Goal: Information Seeking & Learning: Check status

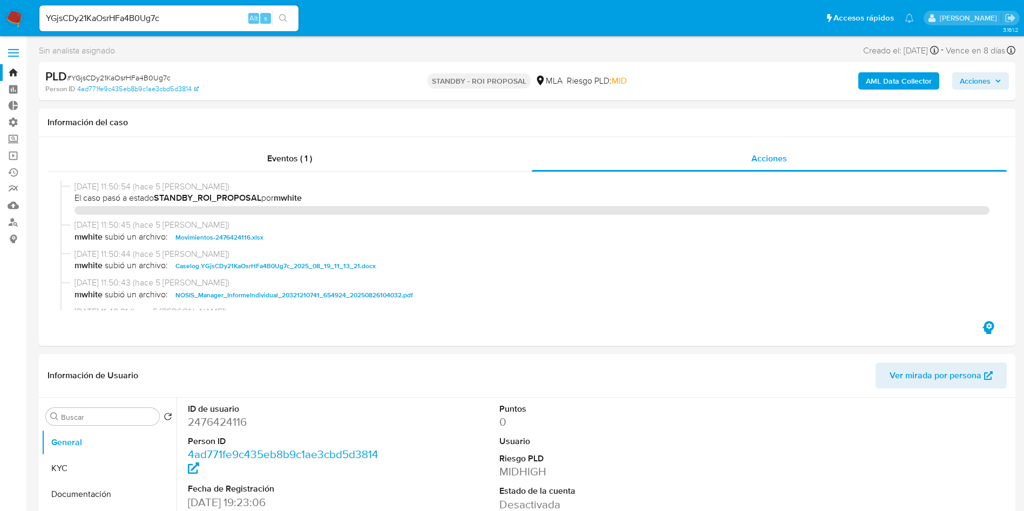
select select "10"
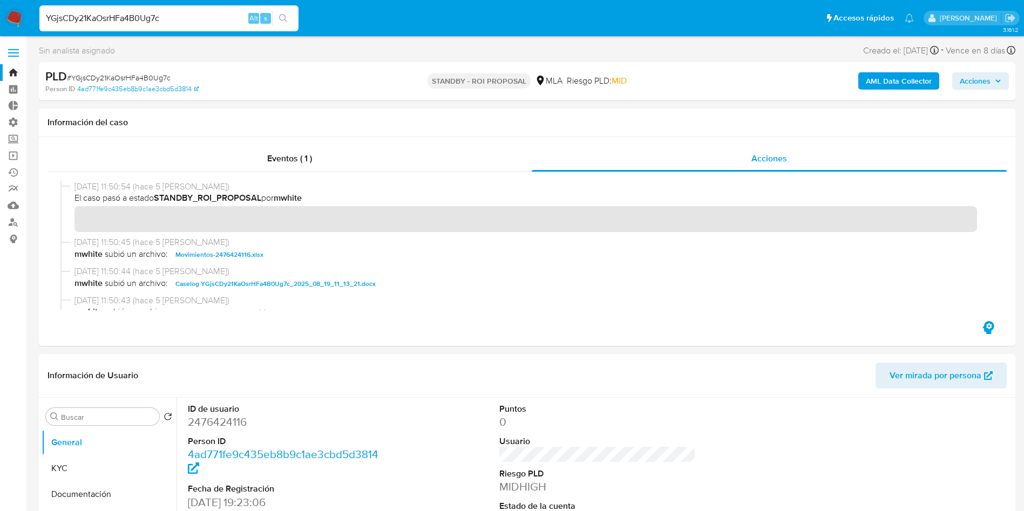
click at [117, 15] on input "YGjsCDy21KaOsrHFa4B0Ug7c" at bounding box center [168, 18] width 259 height 14
paste input "HulAb2BIqJUEuYVfwYqCcGns"
type input "HulAb2BIqJUEuYVfwYqCcGns"
click at [278, 22] on button "search-icon" at bounding box center [283, 18] width 22 height 15
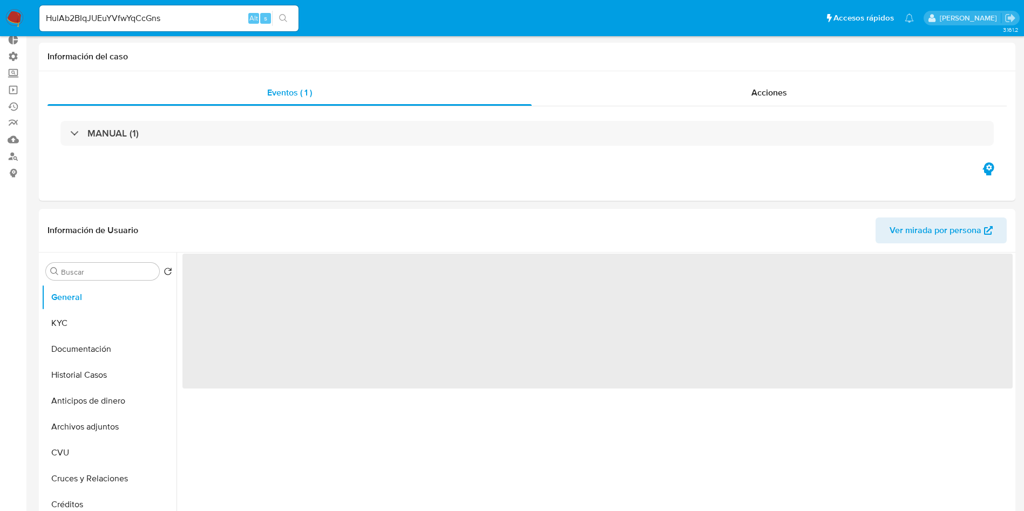
scroll to position [81, 0]
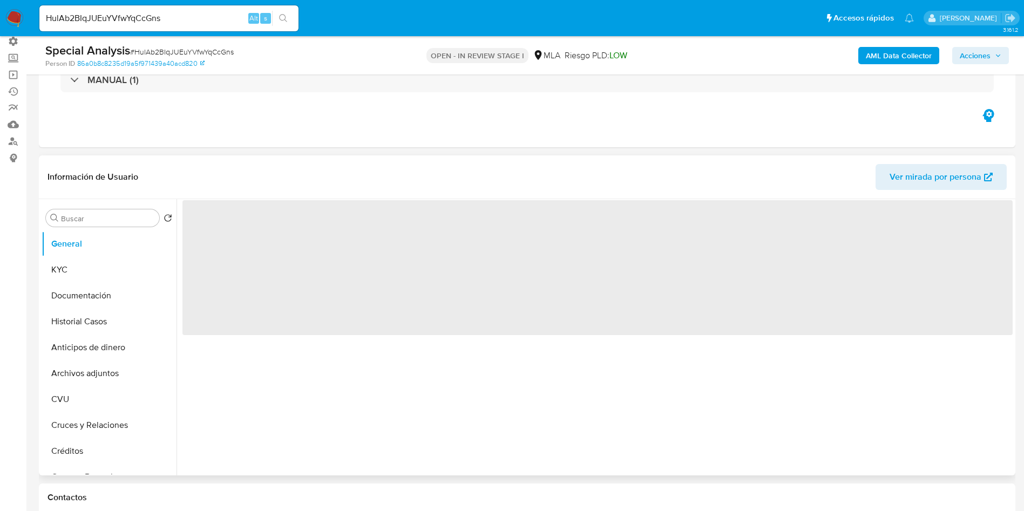
select select "10"
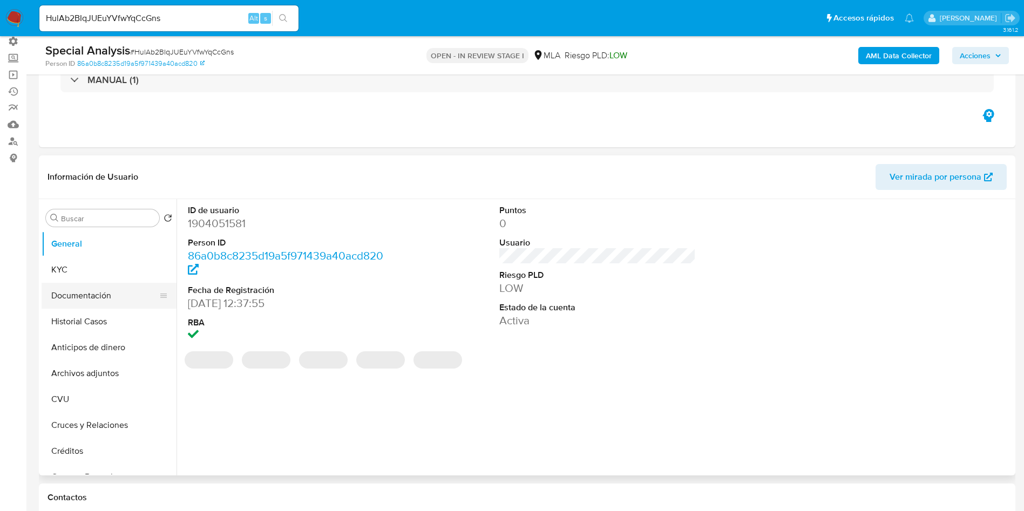
click at [83, 308] on button "Documentación" at bounding box center [105, 296] width 126 height 26
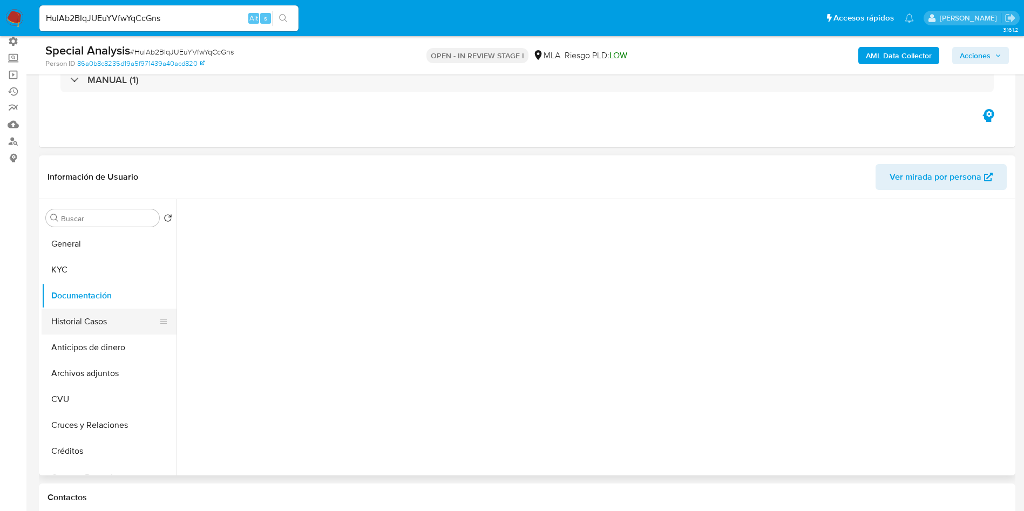
click at [78, 315] on button "Historial Casos" at bounding box center [105, 322] width 126 height 26
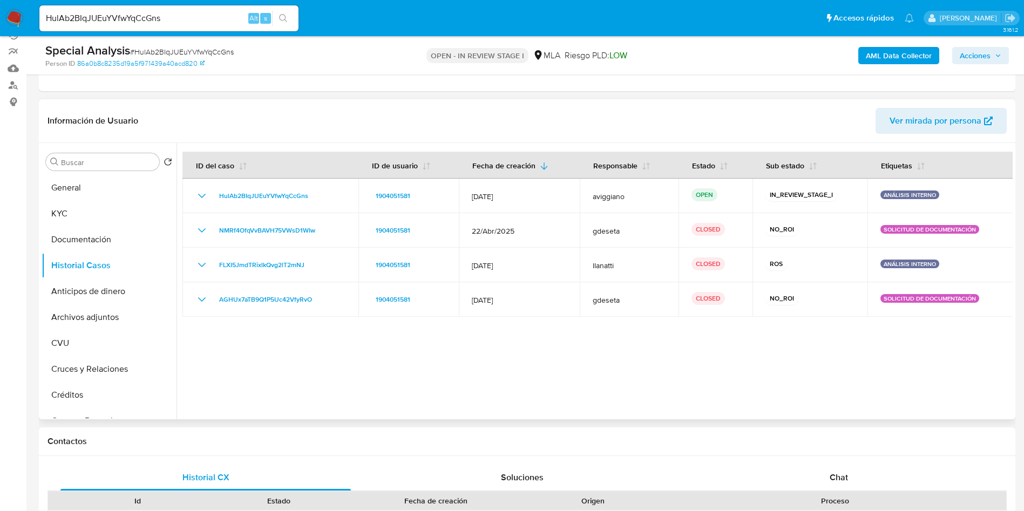
scroll to position [162, 0]
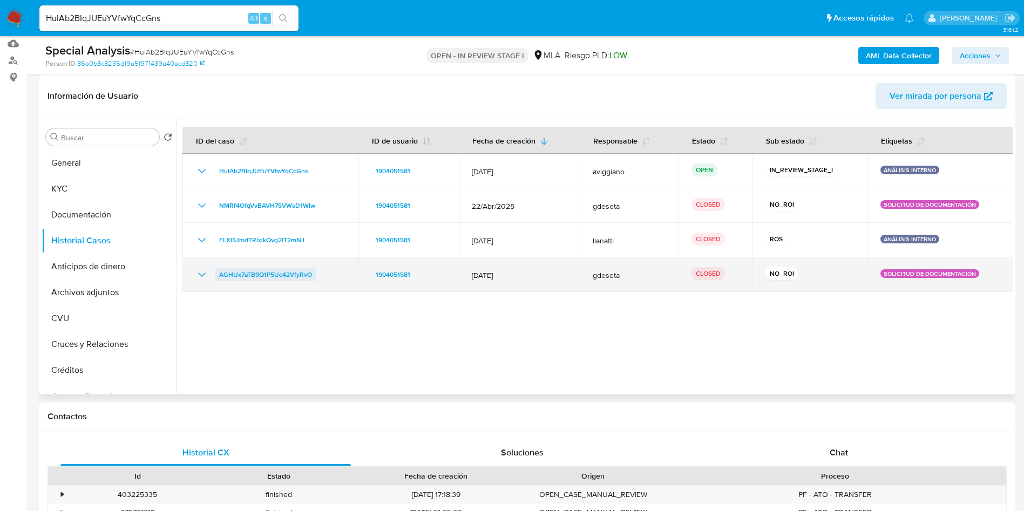
click at [270, 272] on span "AGHUx7aTB9Q1P5Uc42VfyRvO" at bounding box center [265, 274] width 93 height 13
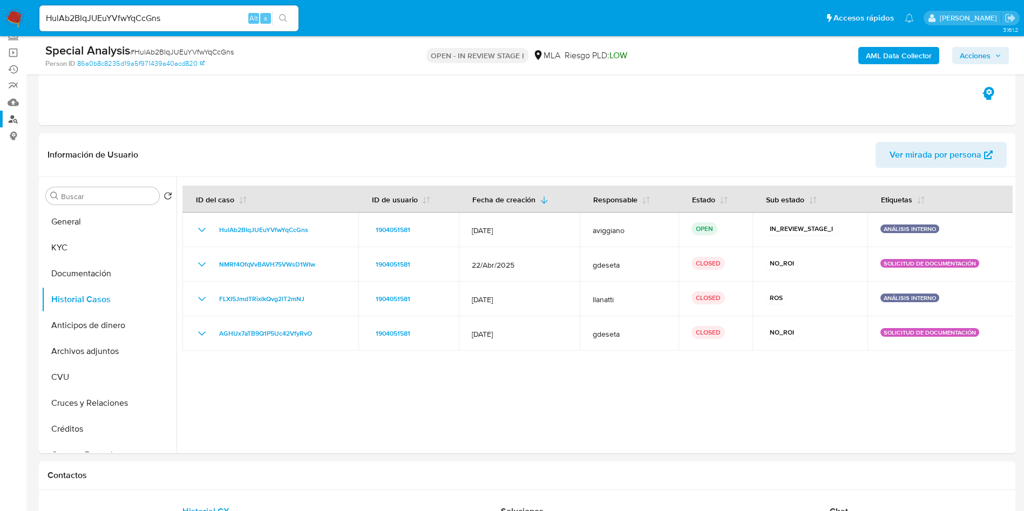
scroll to position [81, 0]
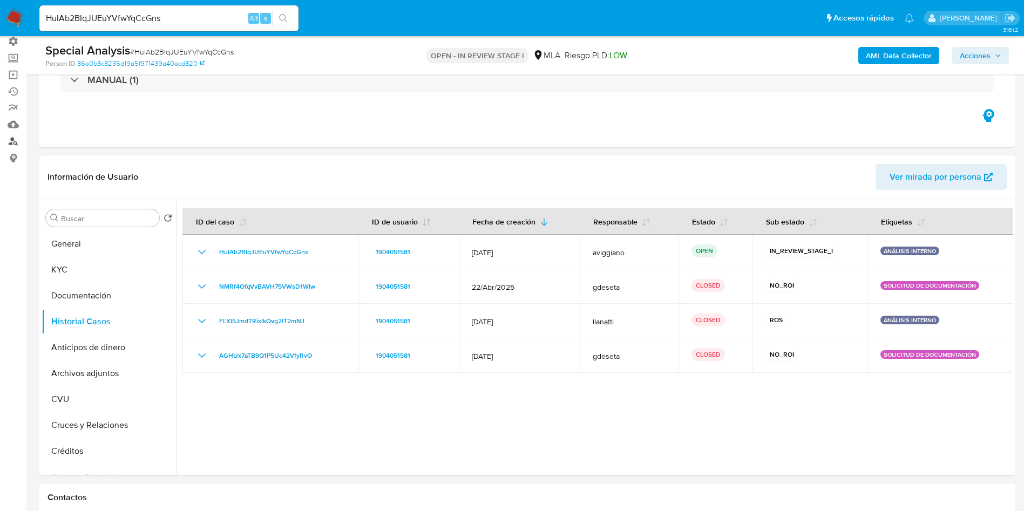
click at [7, 143] on link "Buscador de personas" at bounding box center [64, 141] width 128 height 17
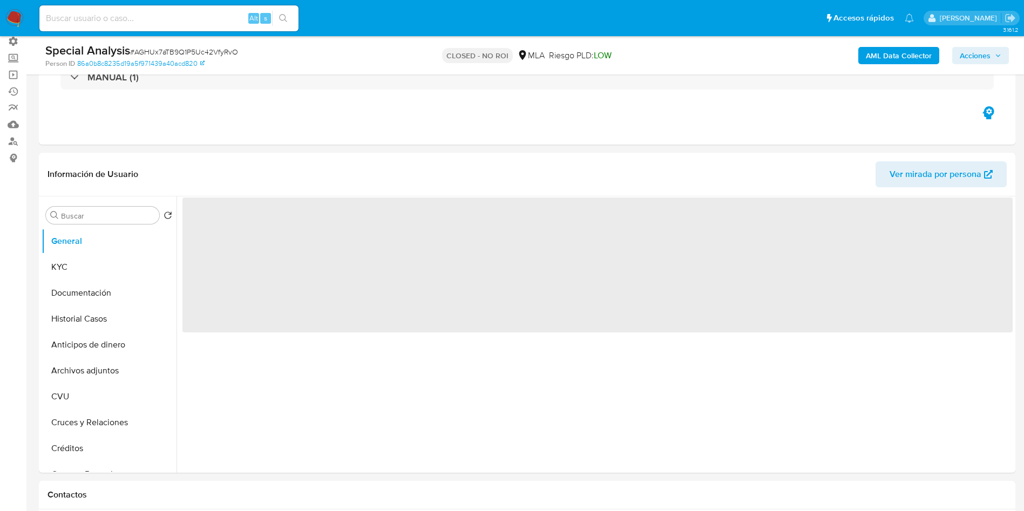
select select "10"
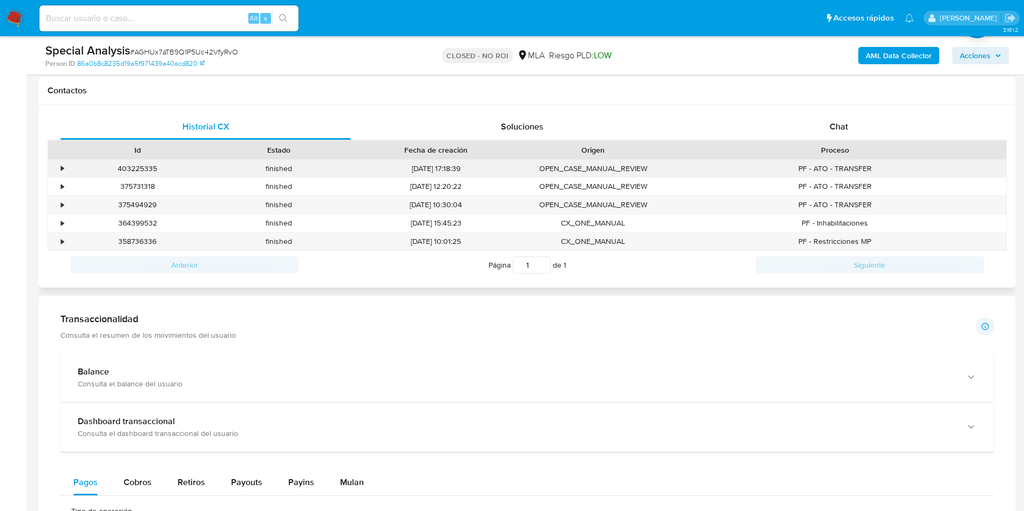
scroll to position [486, 0]
click at [842, 126] on span "Chat" at bounding box center [838, 126] width 18 height 12
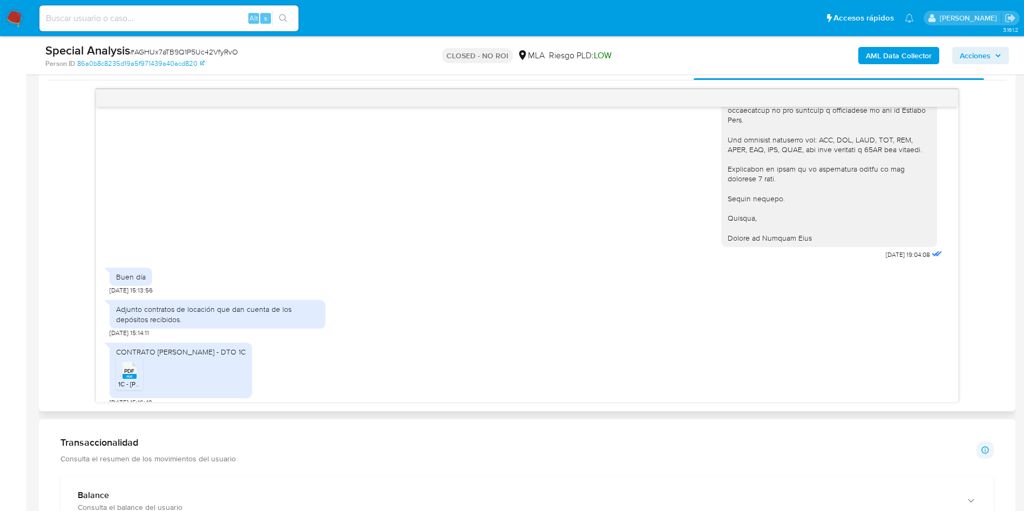
scroll to position [405, 0]
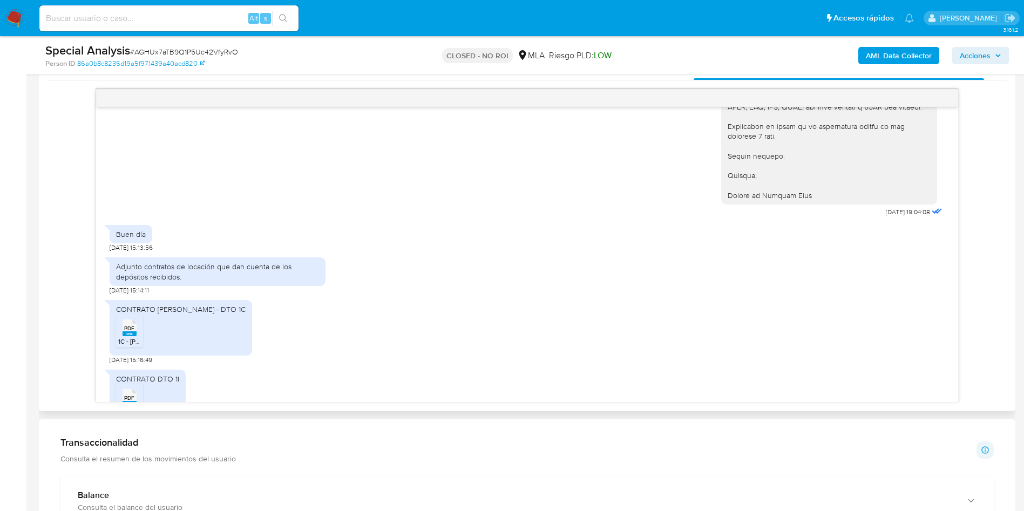
click at [718, 263] on div "Adjunto contratos de locación que dan cuenta de los depósitos recibidos. 19/11/…" at bounding box center [527, 273] width 835 height 43
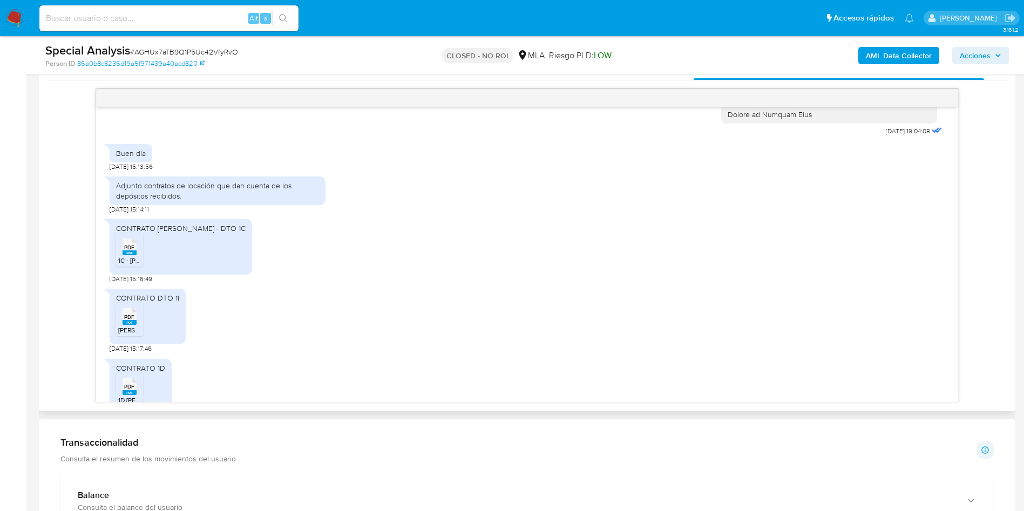
click at [137, 259] on span "1C - MATEO, MARTIN NICOLAS ALBERTO.pdf" at bounding box center [180, 260] width 125 height 9
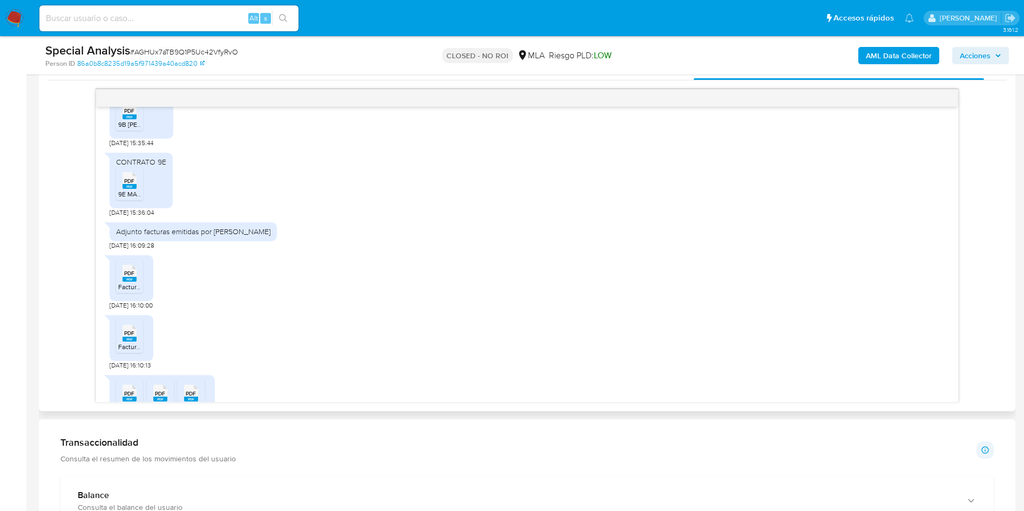
scroll to position [2347, 0]
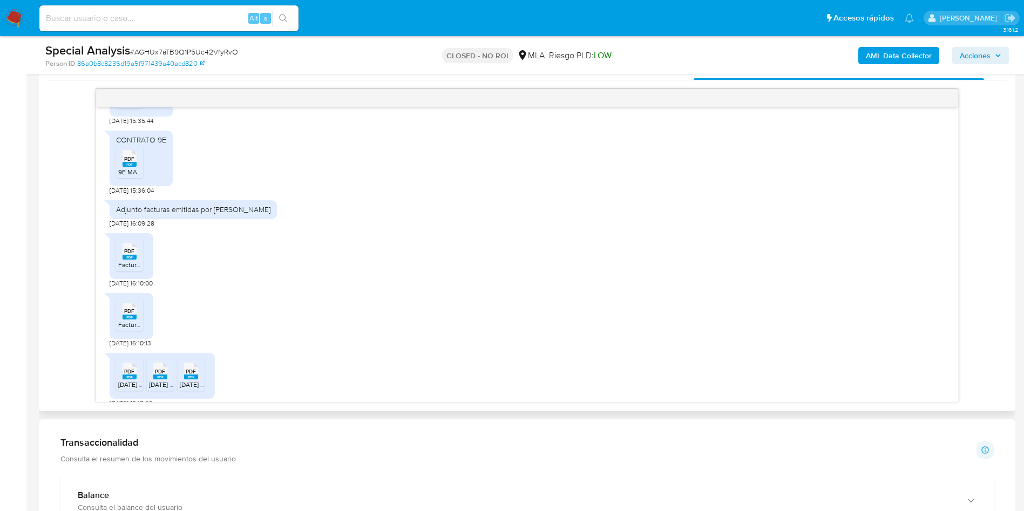
click at [130, 257] on rect at bounding box center [129, 257] width 14 height 5
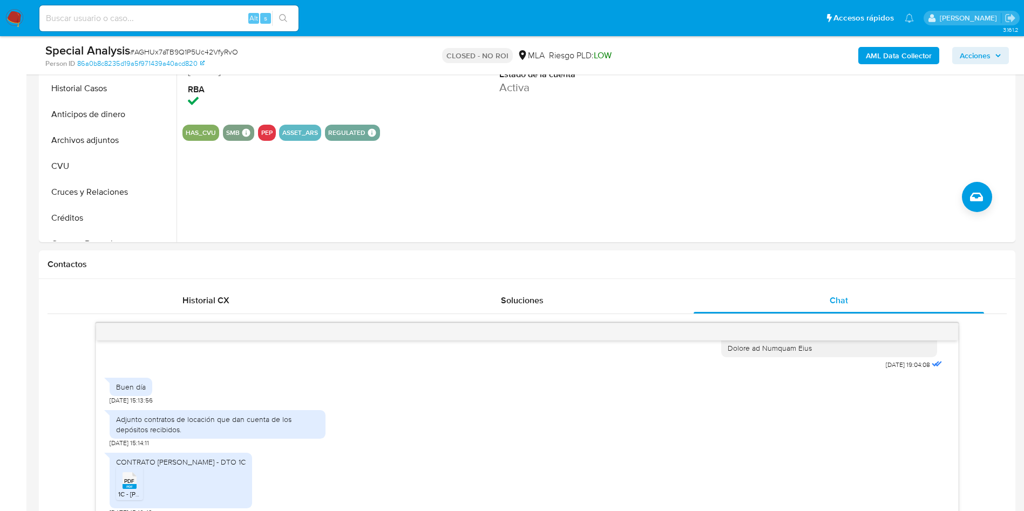
scroll to position [140, 0]
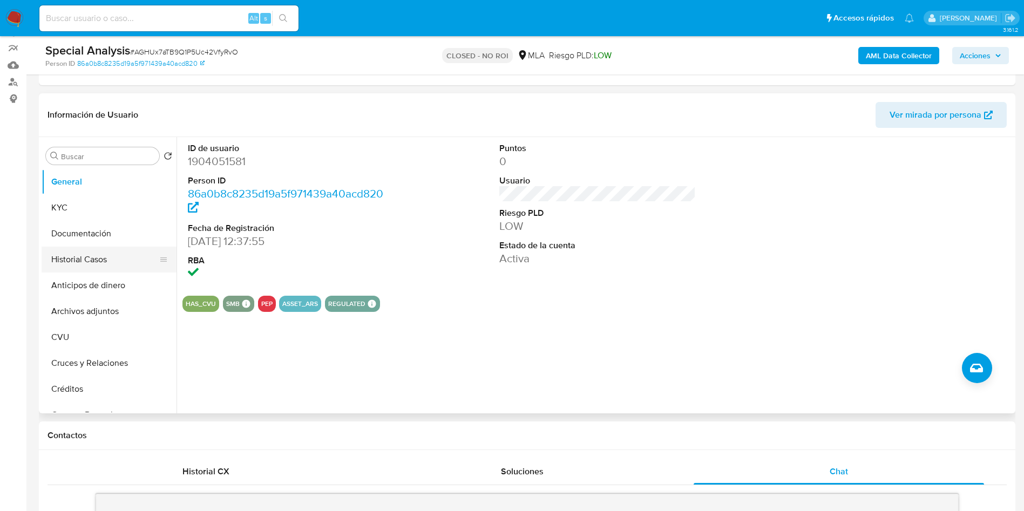
click at [58, 258] on button "Historial Casos" at bounding box center [105, 260] width 126 height 26
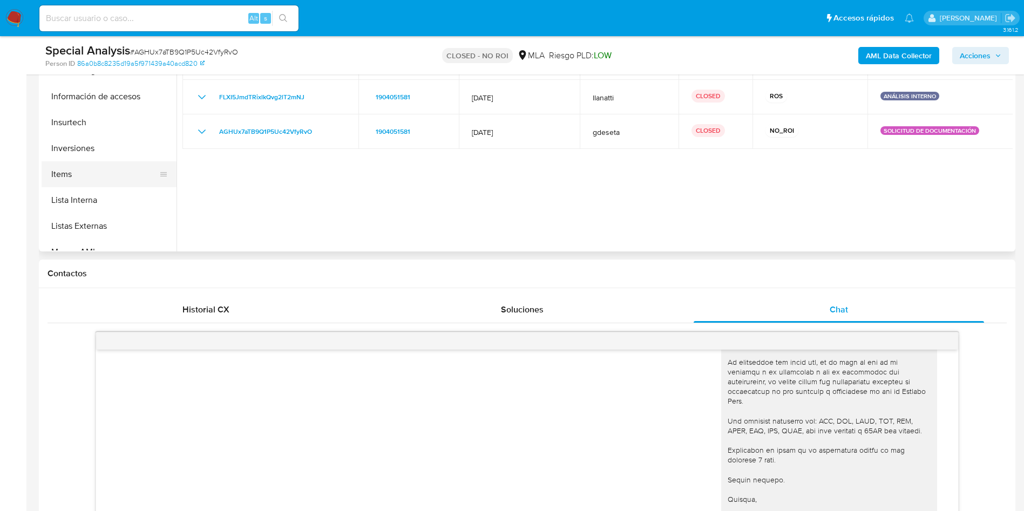
scroll to position [486, 0]
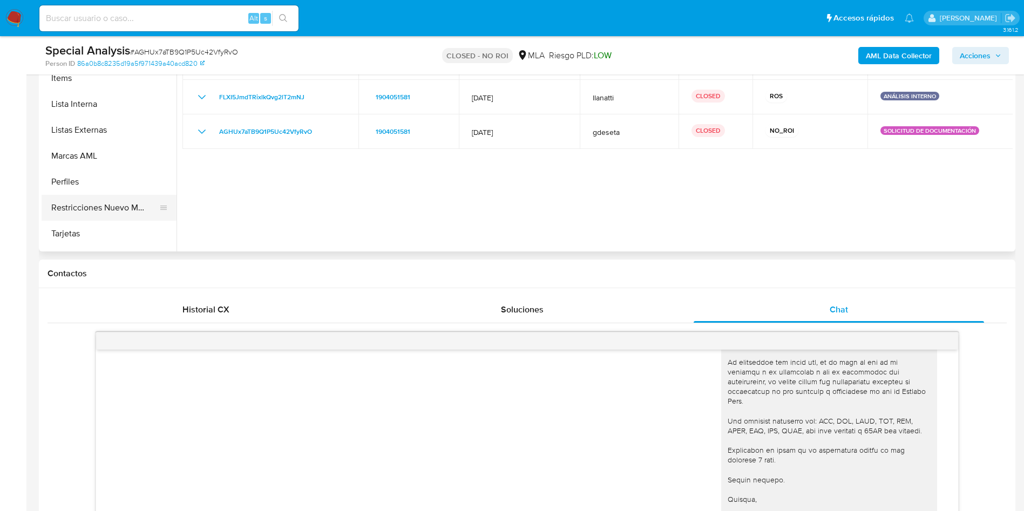
click at [89, 210] on button "Restricciones Nuevo Mundo" at bounding box center [105, 208] width 126 height 26
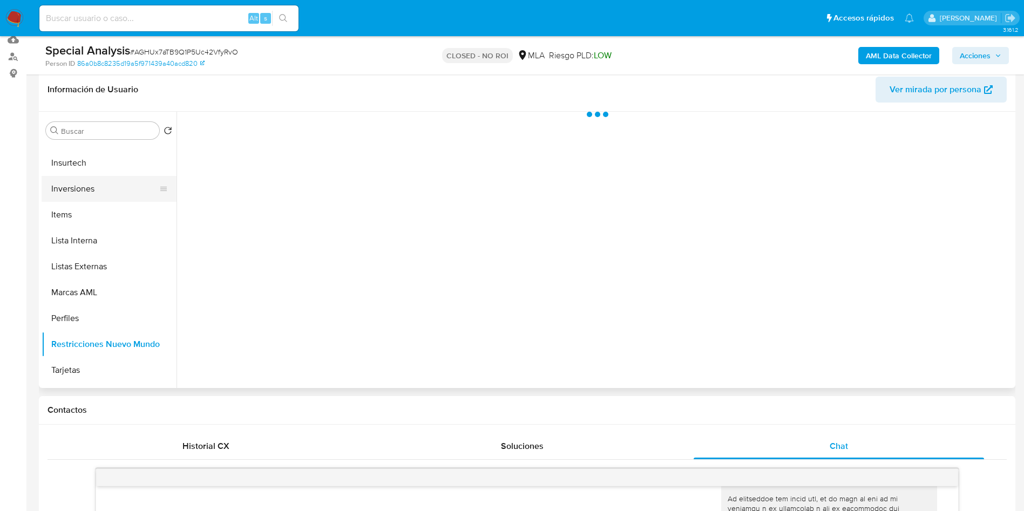
scroll to position [140, 0]
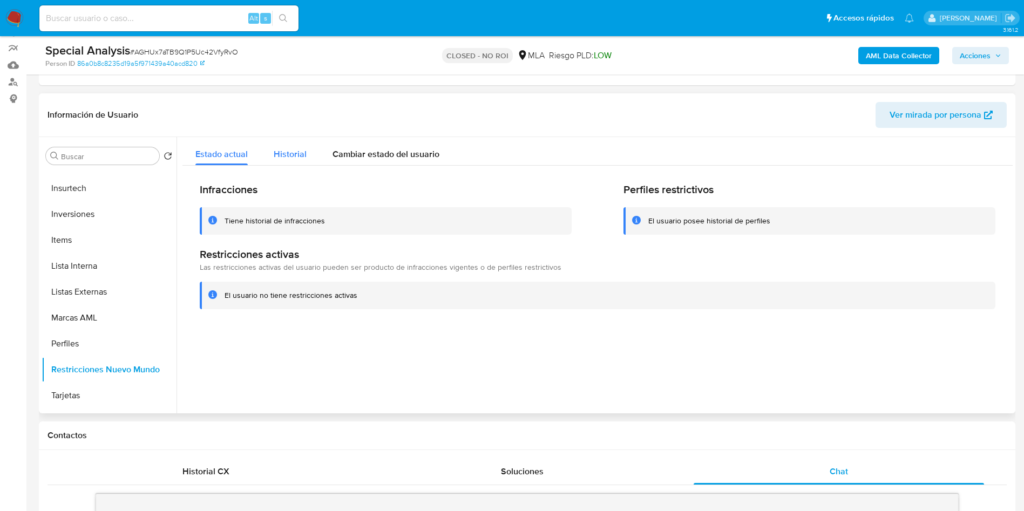
click at [278, 150] on span "Historial" at bounding box center [290, 154] width 33 height 12
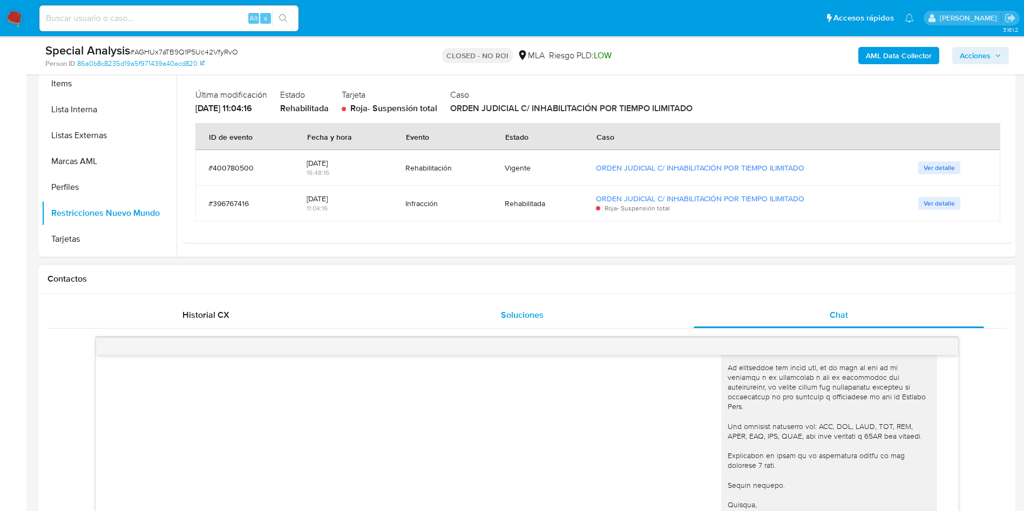
scroll to position [302, 0]
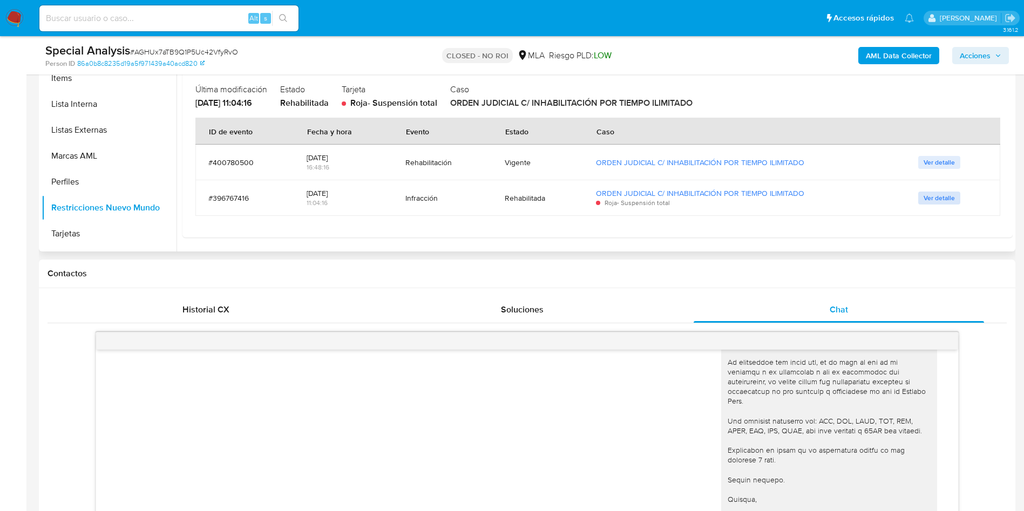
click at [923, 199] on span "Ver detalle" at bounding box center [938, 198] width 31 height 11
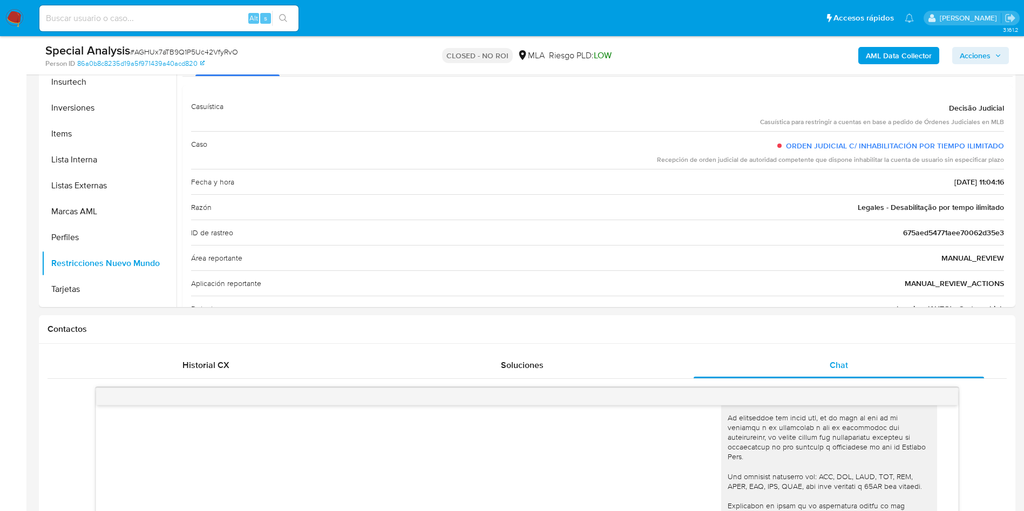
scroll to position [221, 0]
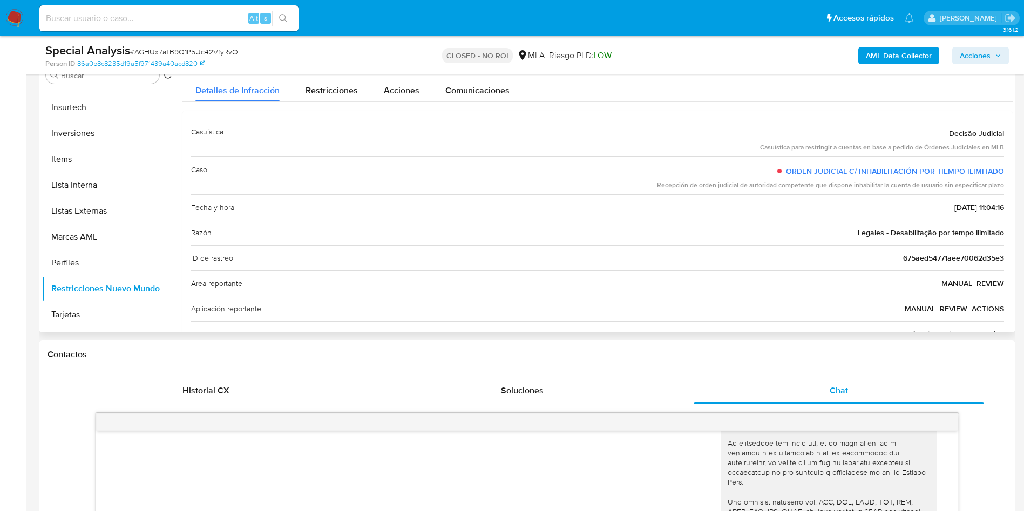
drag, startPoint x: 1005, startPoint y: 152, endPoint x: 1004, endPoint y: 162, distance: 9.8
click at [1004, 162] on div "Casuística Decisão Judicial Casuística para restringir a cuentas en base a pedi…" at bounding box center [597, 284] width 830 height 346
click at [883, 221] on div "Razón Legales - Desabilitação por tempo ilimitado" at bounding box center [597, 232] width 813 height 25
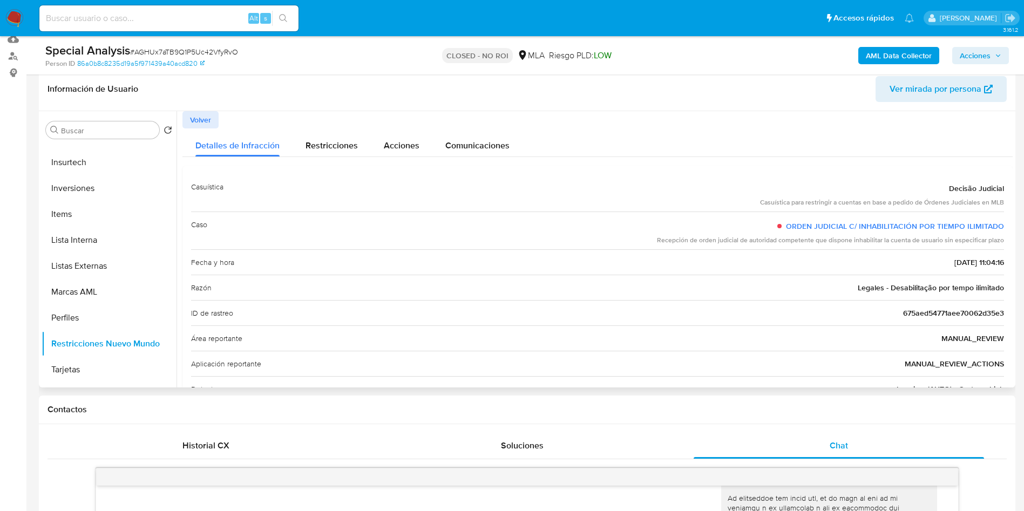
scroll to position [140, 0]
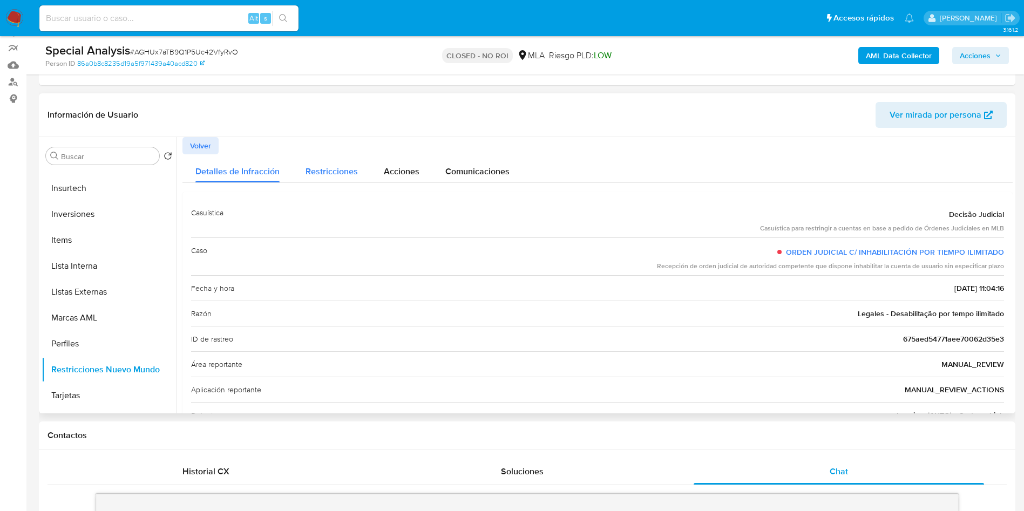
click at [318, 176] on span "Restricciones" at bounding box center [331, 171] width 52 height 12
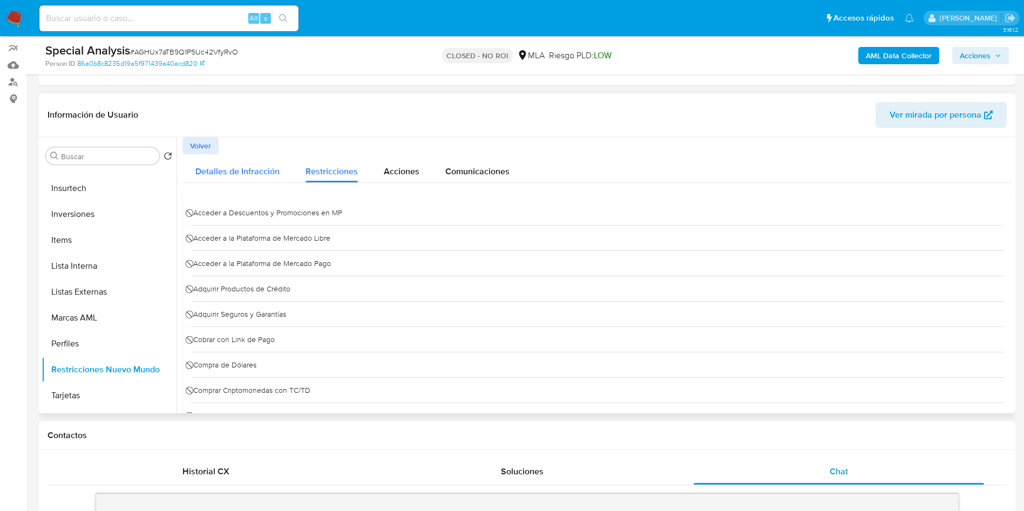
click at [262, 175] on span "Detalles de Infracción" at bounding box center [237, 171] width 84 height 12
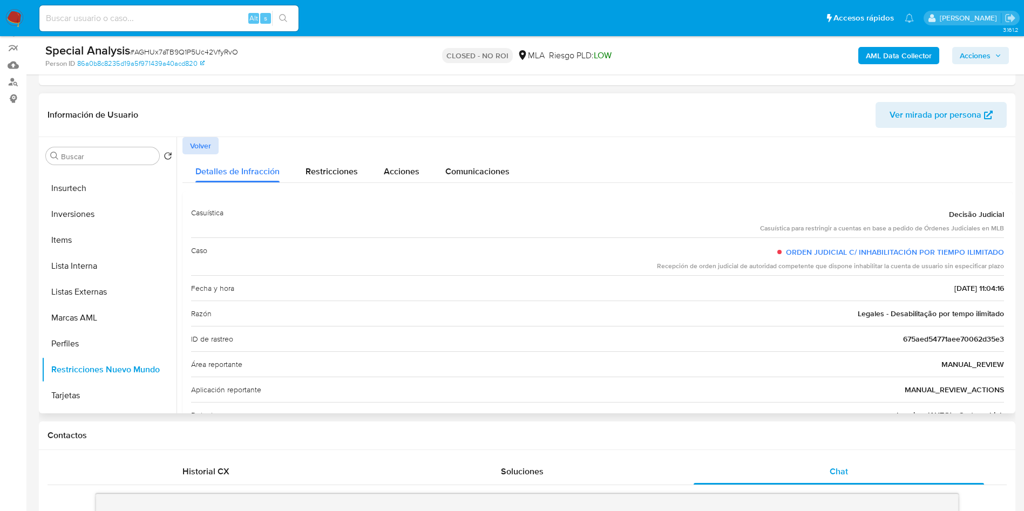
click at [200, 139] on span "Volver" at bounding box center [200, 145] width 21 height 15
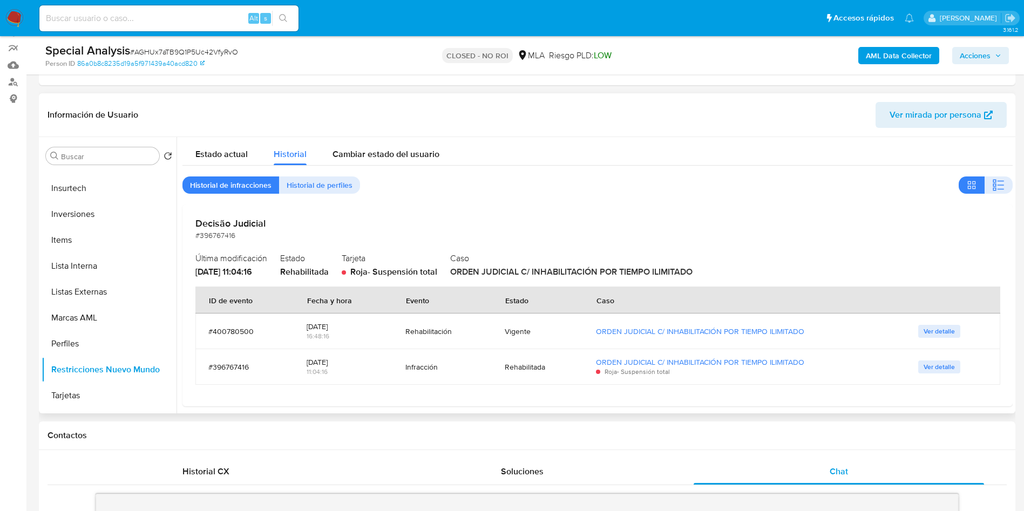
drag, startPoint x: 813, startPoint y: 364, endPoint x: 589, endPoint y: 360, distance: 223.5
click at [589, 360] on td "ORDEN JUDICIAL C/ INHABILITACIÓN POR TIEMPO ILIMITADO Roja - Suspensión total" at bounding box center [744, 367] width 322 height 36
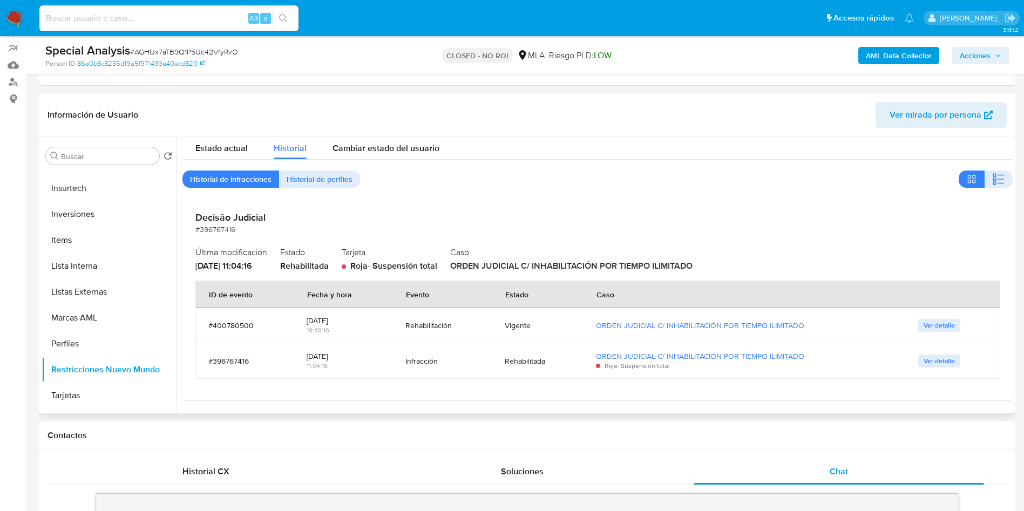
scroll to position [7, 0]
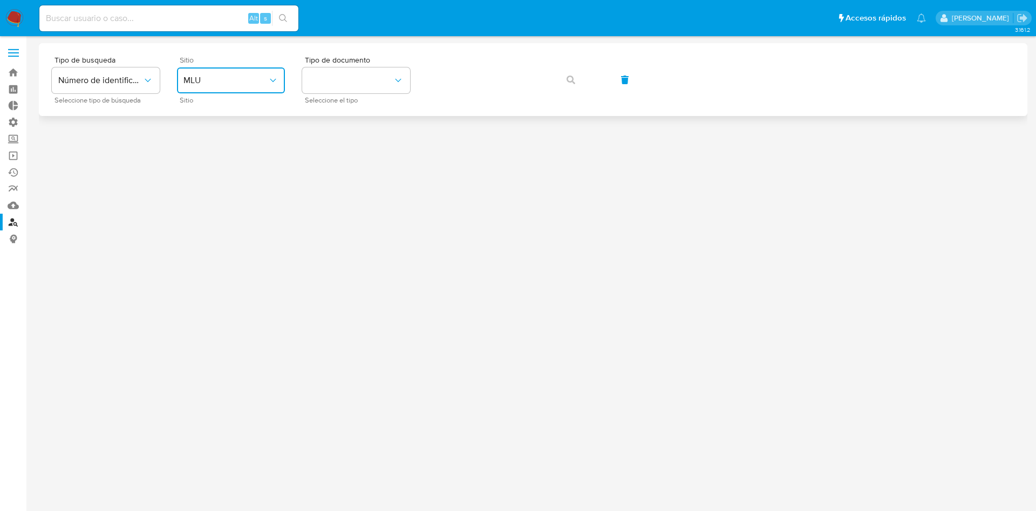
click at [227, 76] on span "MLU" at bounding box center [225, 80] width 84 height 11
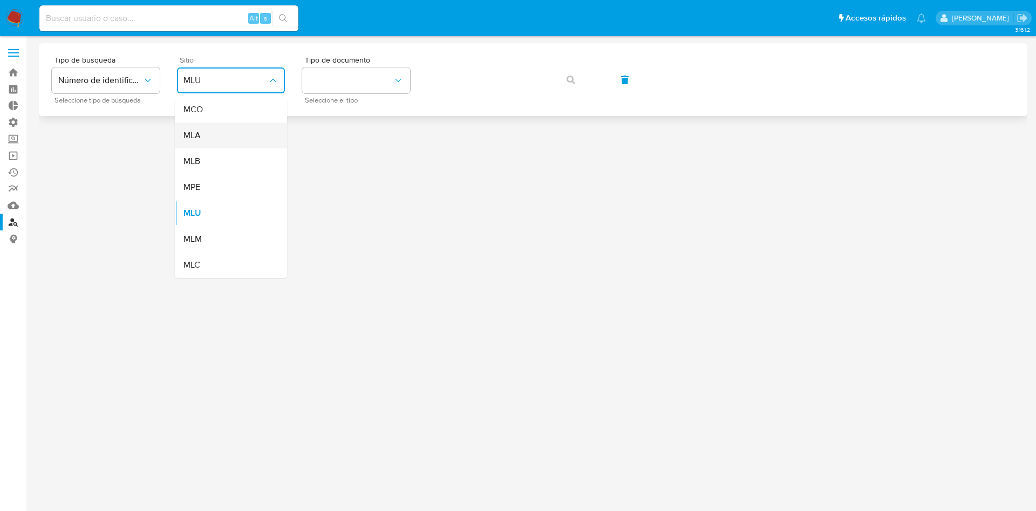
click at [208, 137] on div "MLA" at bounding box center [227, 135] width 89 height 26
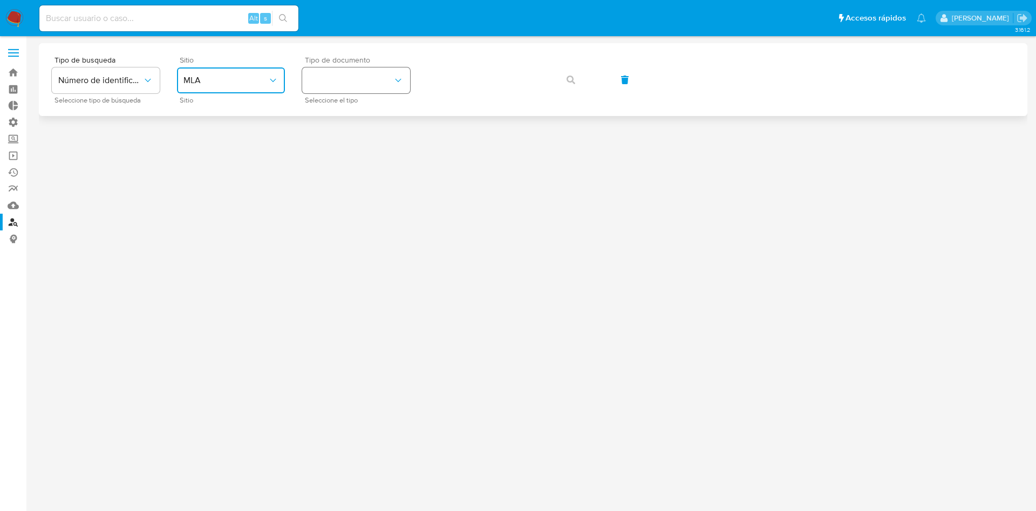
click at [375, 75] on button "identificationType" at bounding box center [356, 80] width 108 height 26
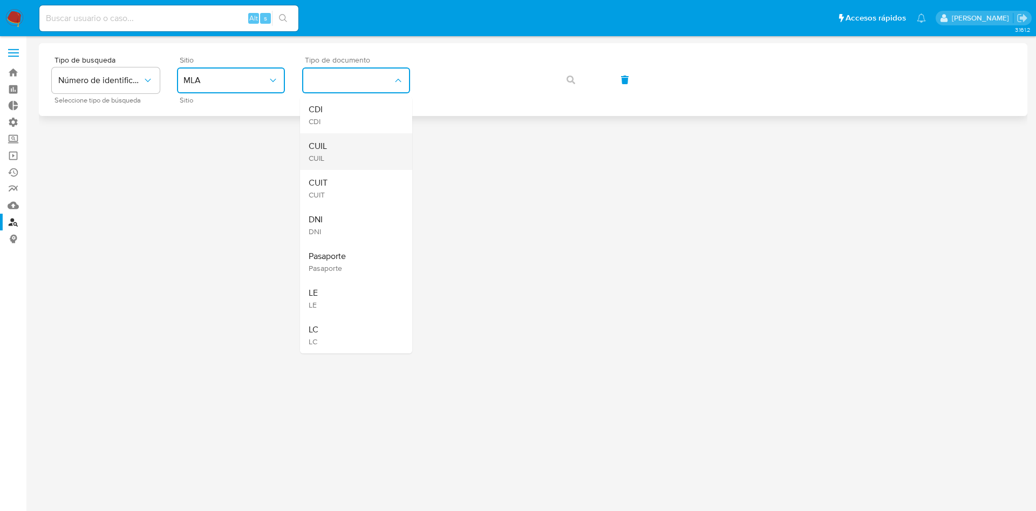
click at [349, 140] on div "CUIL CUIL" at bounding box center [353, 151] width 89 height 37
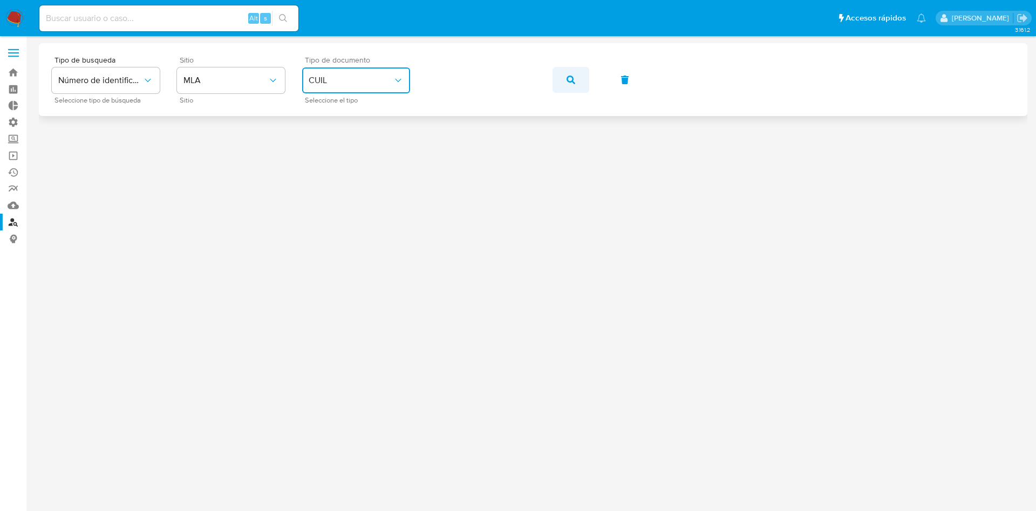
click at [566, 81] on button "button" at bounding box center [571, 80] width 37 height 26
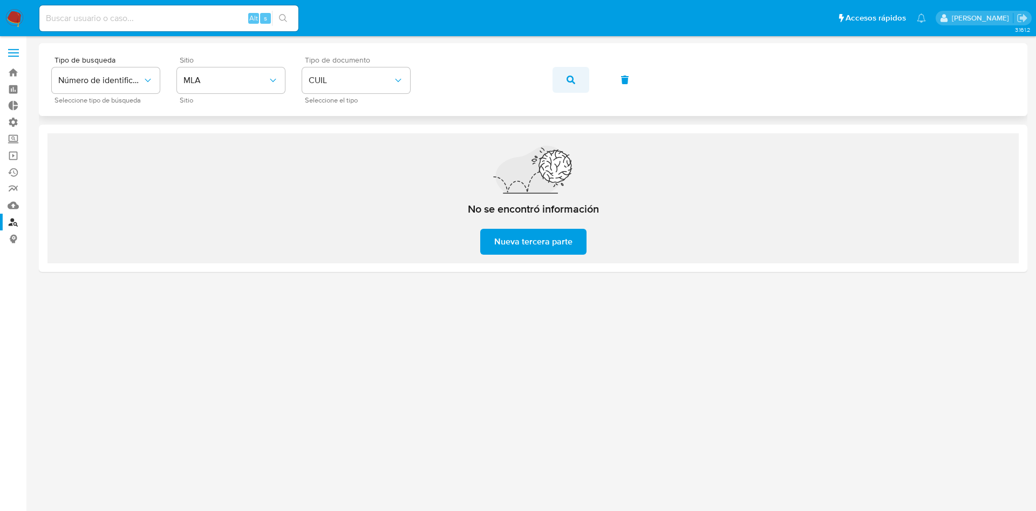
click at [575, 79] on button "button" at bounding box center [571, 80] width 37 height 26
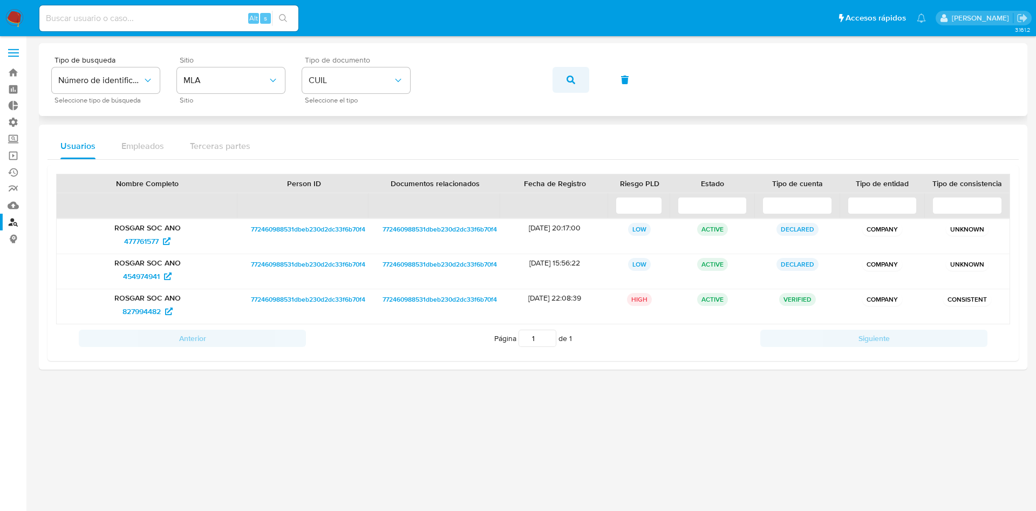
click at [561, 79] on button "button" at bounding box center [571, 80] width 37 height 26
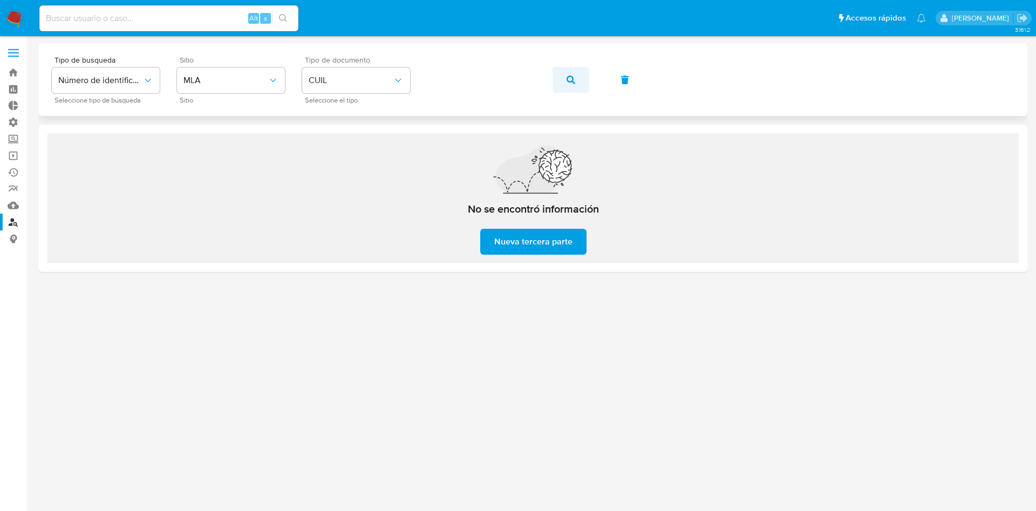
click at [553, 74] on button "button" at bounding box center [571, 80] width 37 height 26
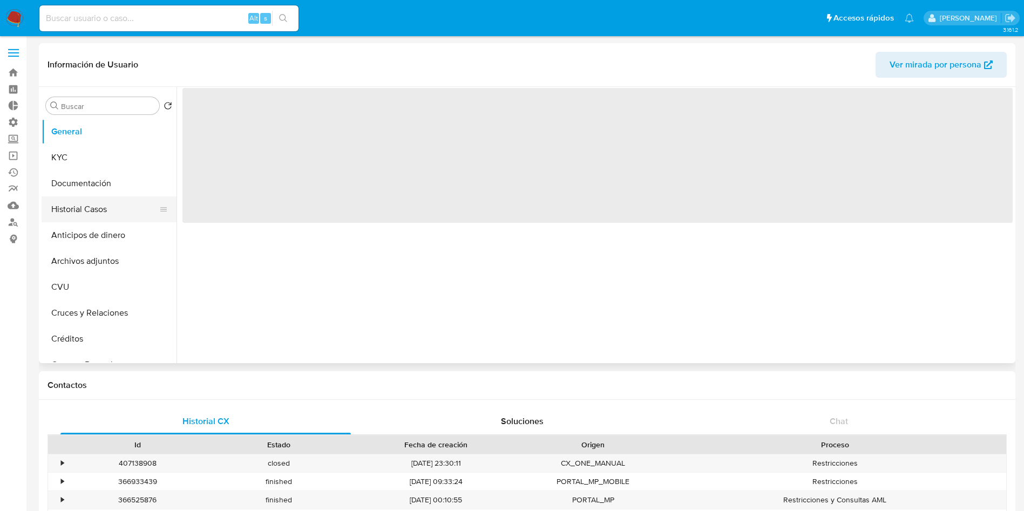
click at [99, 207] on button "Historial Casos" at bounding box center [105, 209] width 126 height 26
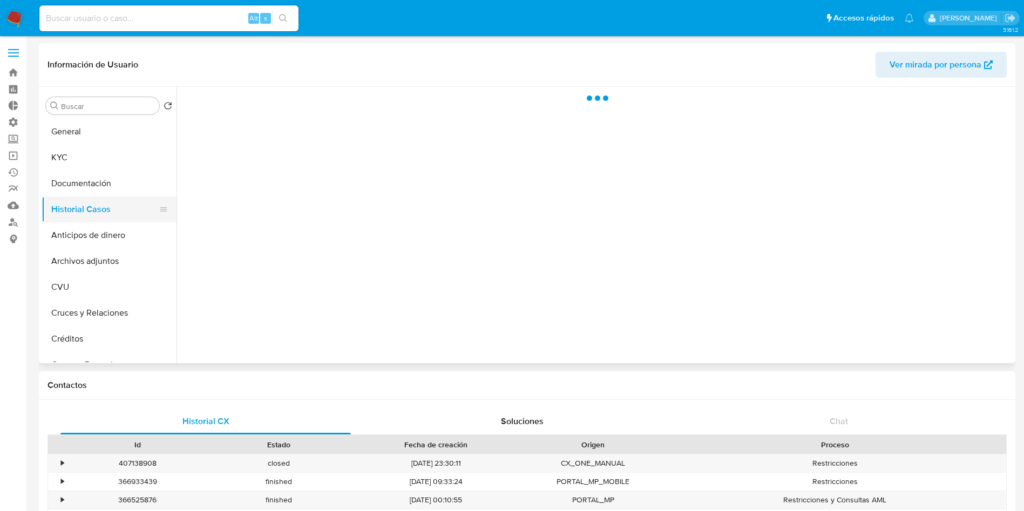
select select "10"
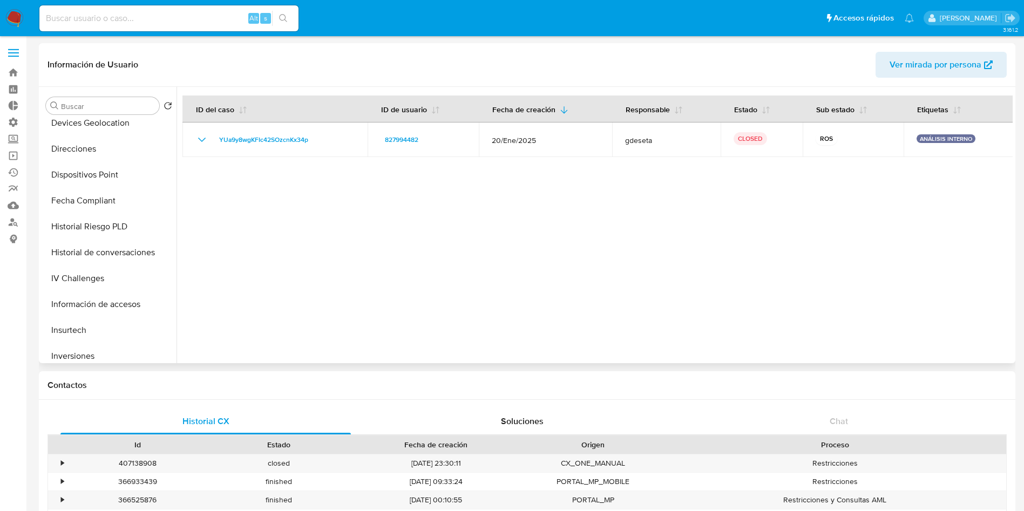
scroll to position [486, 0]
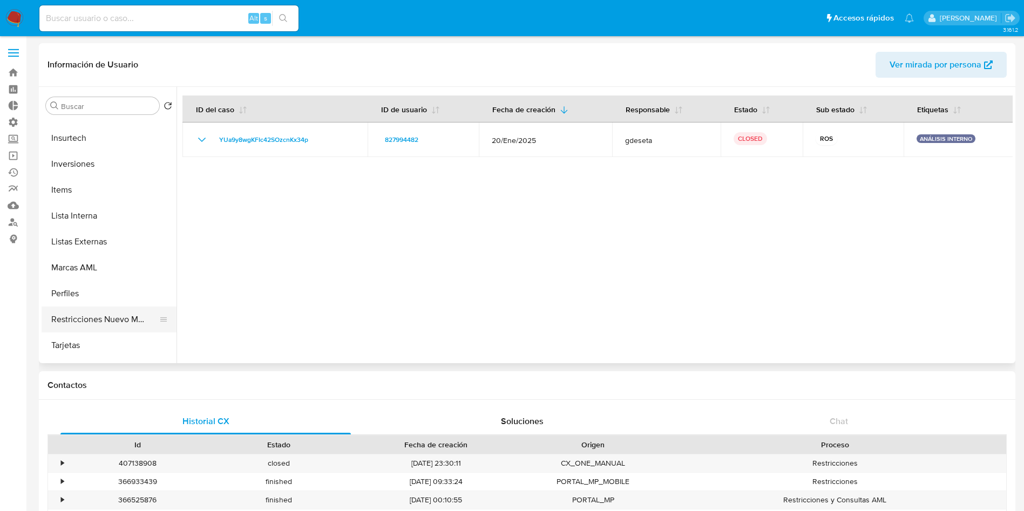
click at [84, 317] on button "Restricciones Nuevo Mundo" at bounding box center [105, 320] width 126 height 26
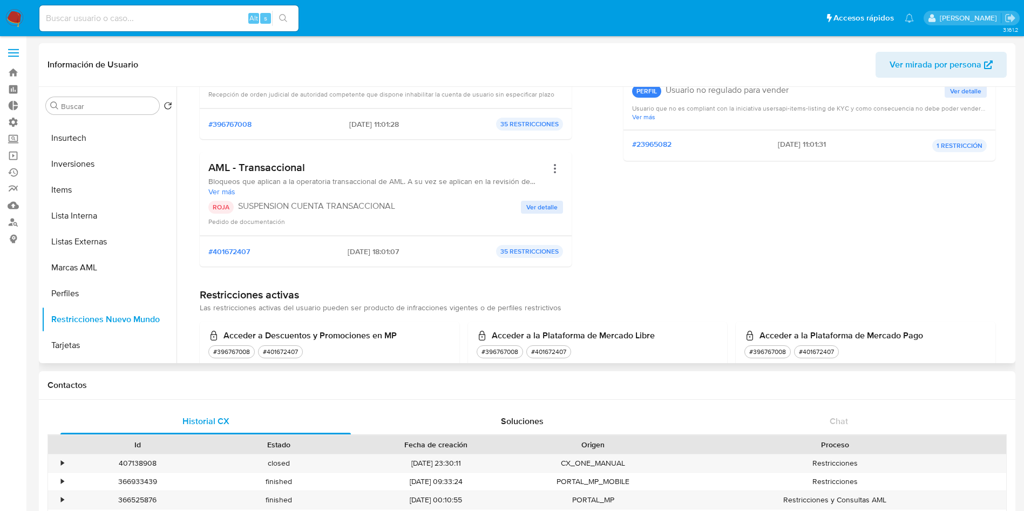
scroll to position [0, 0]
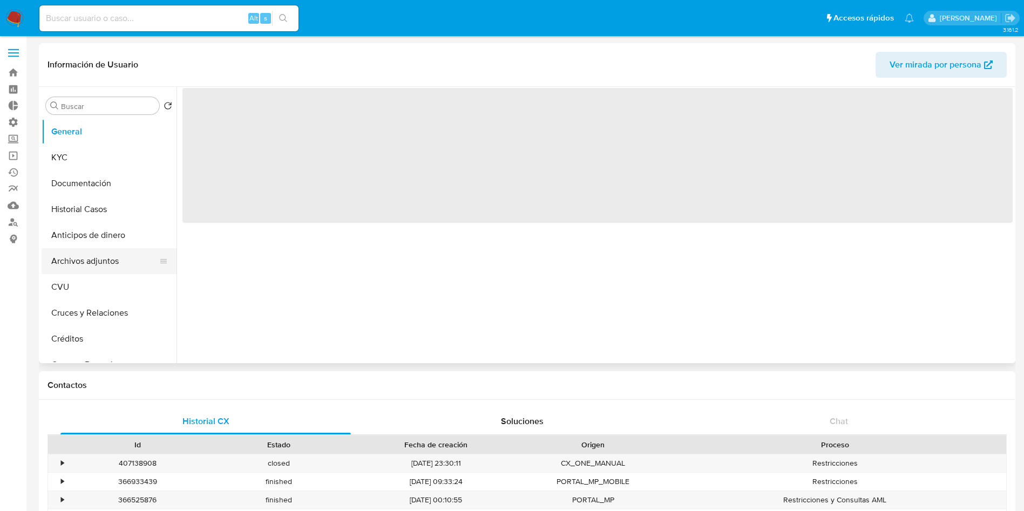
select select "10"
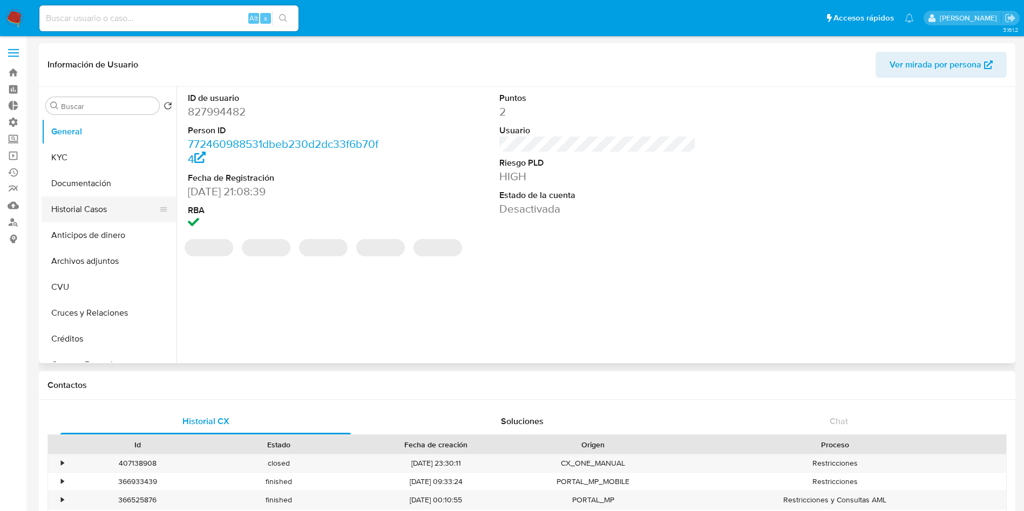
click at [97, 212] on button "Historial Casos" at bounding box center [105, 209] width 126 height 26
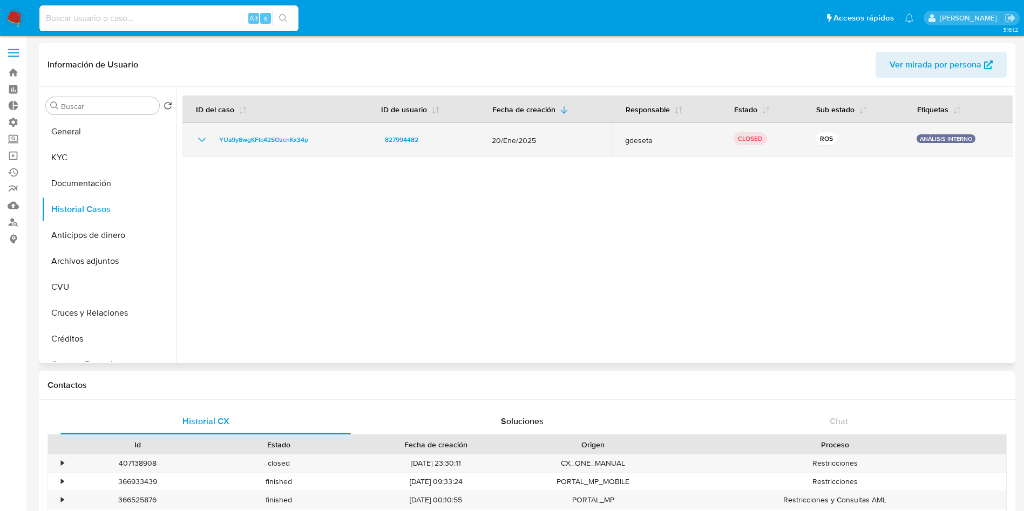
click at [202, 139] on icon "Mostrar/Ocultar" at bounding box center [201, 139] width 13 height 13
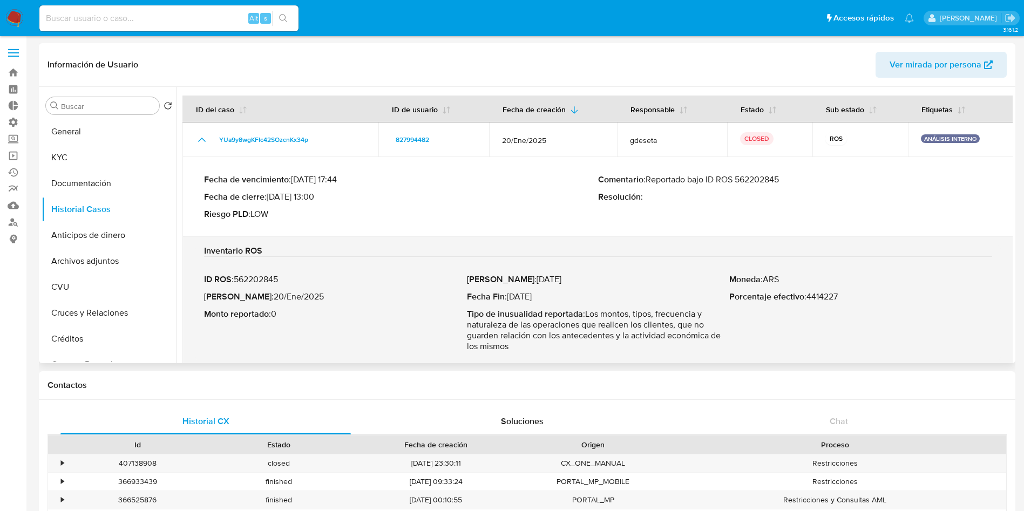
click at [752, 175] on p "Comentario : Reportado bajo ID ROS 562202845" at bounding box center [795, 179] width 394 height 11
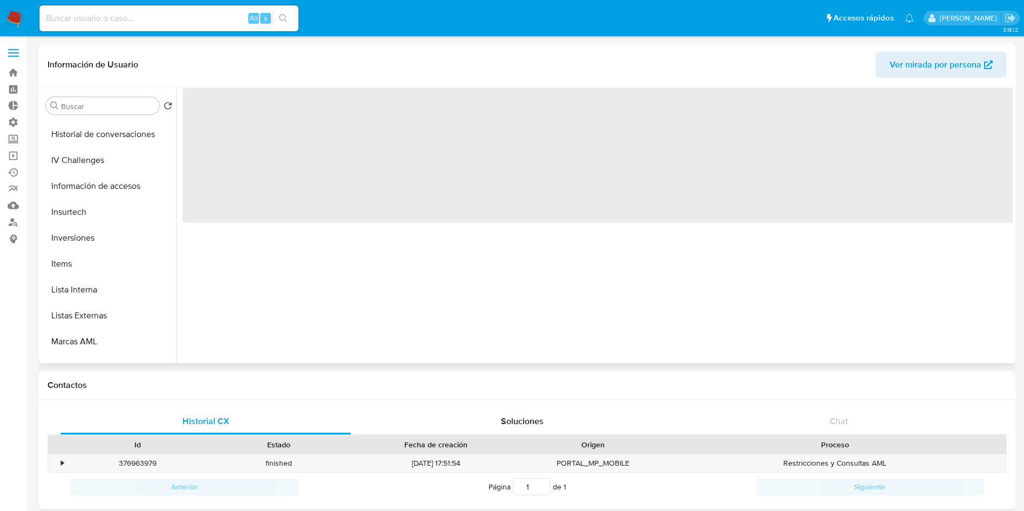
select select "10"
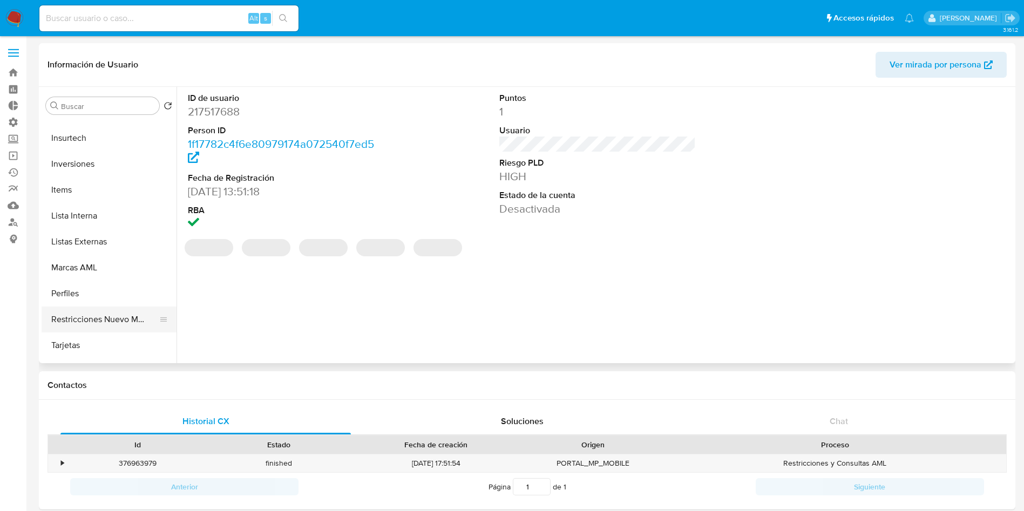
click at [85, 316] on button "Restricciones Nuevo Mundo" at bounding box center [105, 320] width 126 height 26
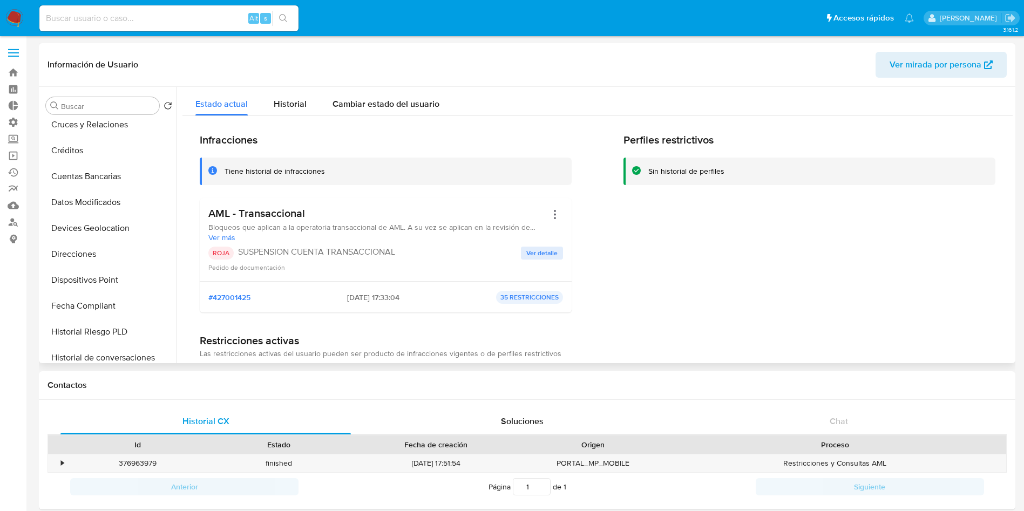
scroll to position [0, 0]
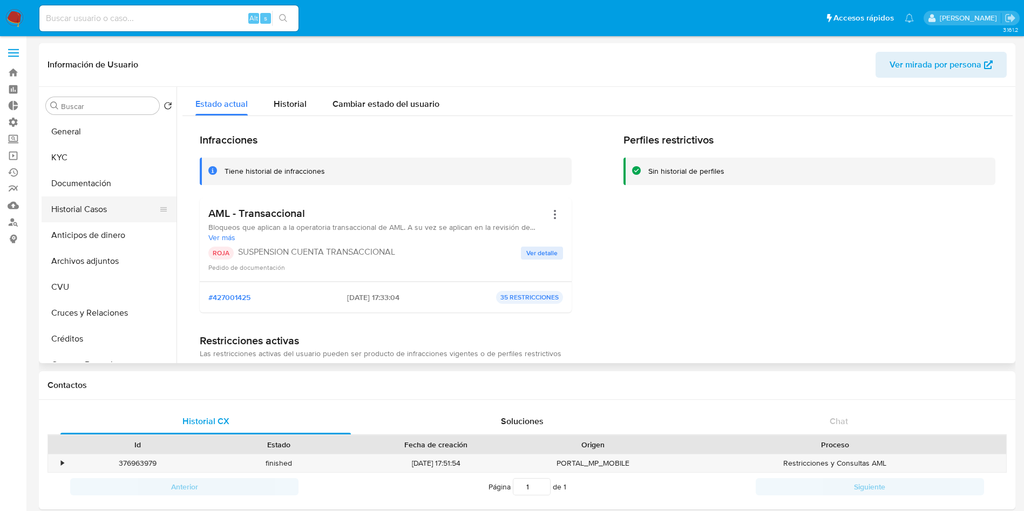
click at [104, 202] on button "Historial Casos" at bounding box center [105, 209] width 126 height 26
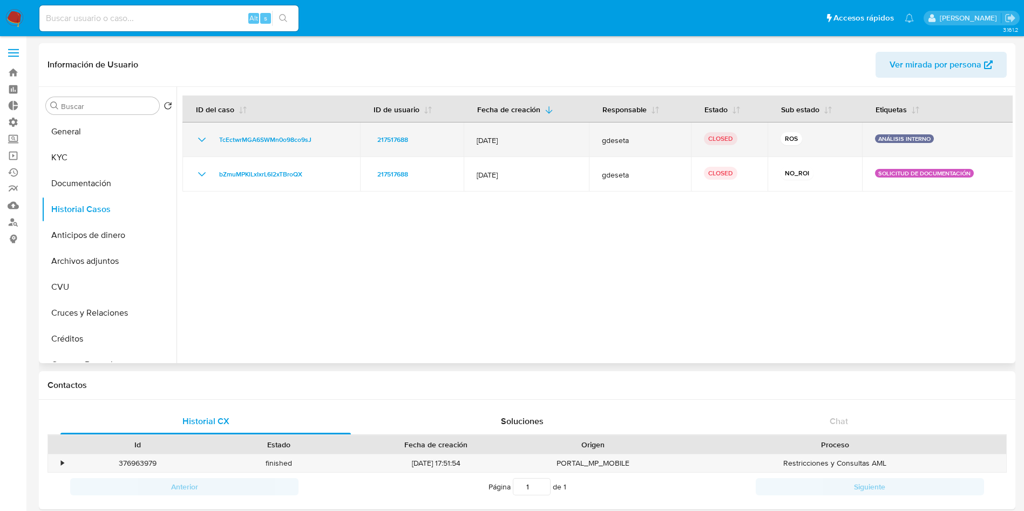
click at [195, 138] on icon "Mostrar/Ocultar" at bounding box center [201, 139] width 13 height 13
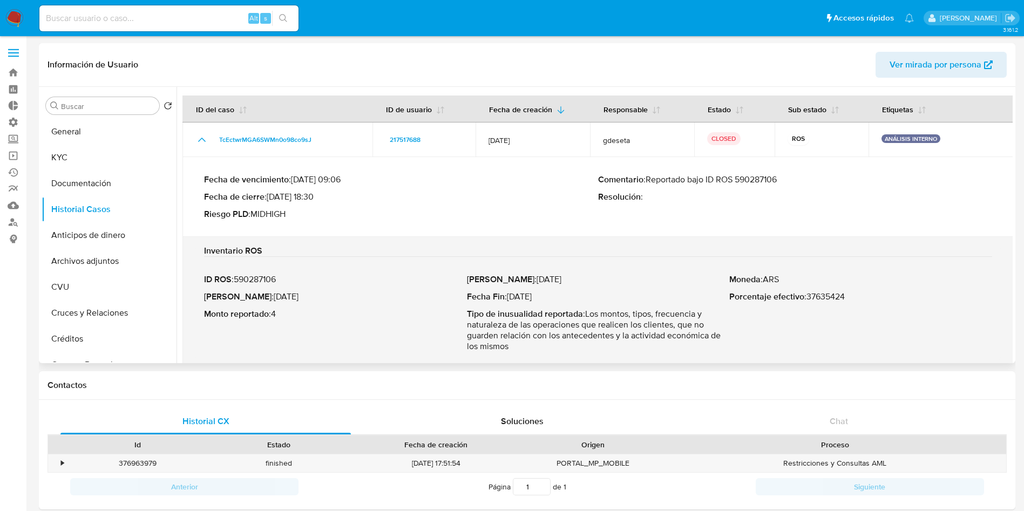
click at [768, 183] on p "Comentario : Reportado bajo ID ROS 590287106" at bounding box center [795, 179] width 394 height 11
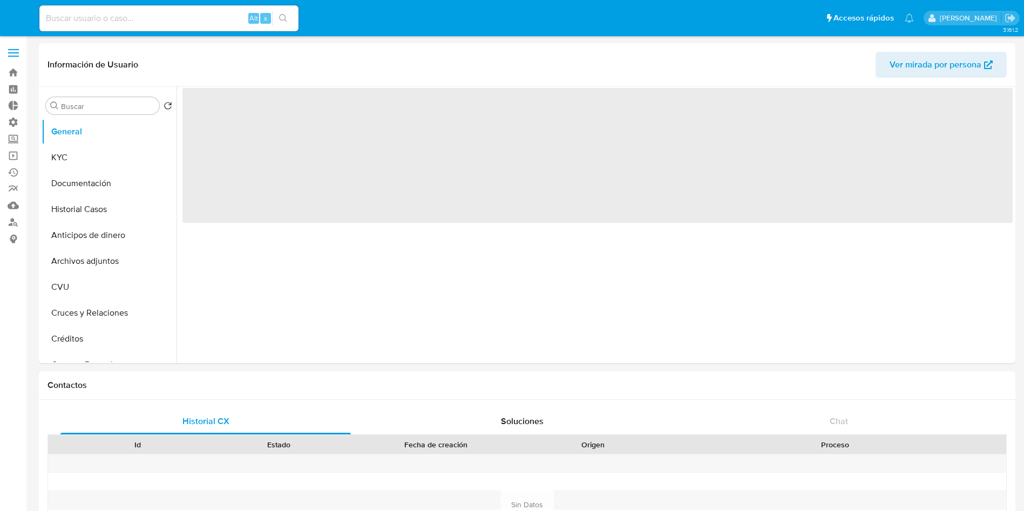
select select "10"
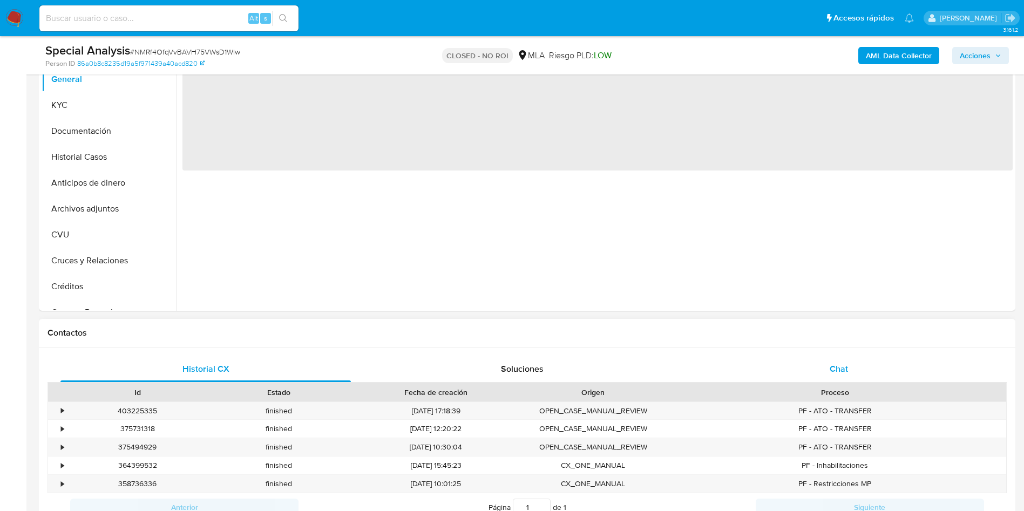
click at [868, 365] on div "Chat" at bounding box center [838, 369] width 290 height 26
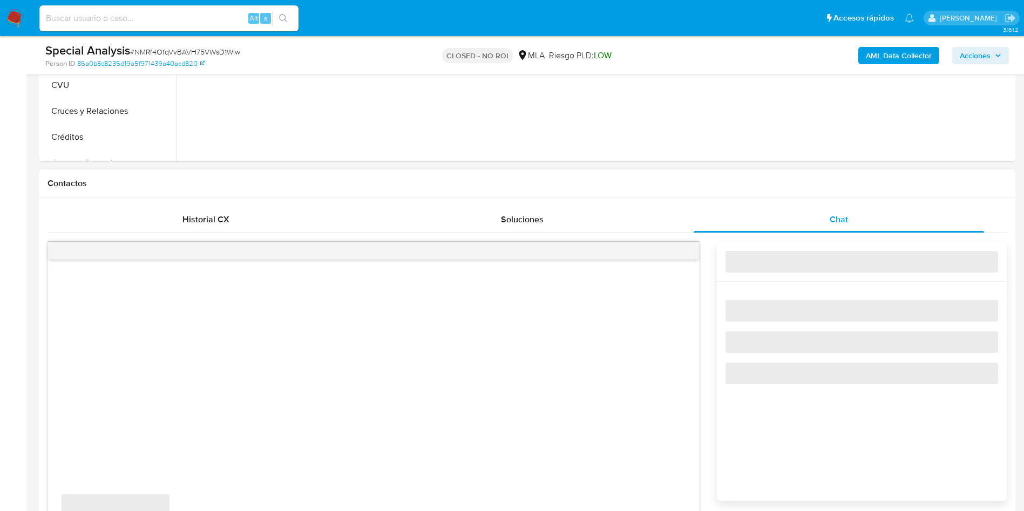
select select "10"
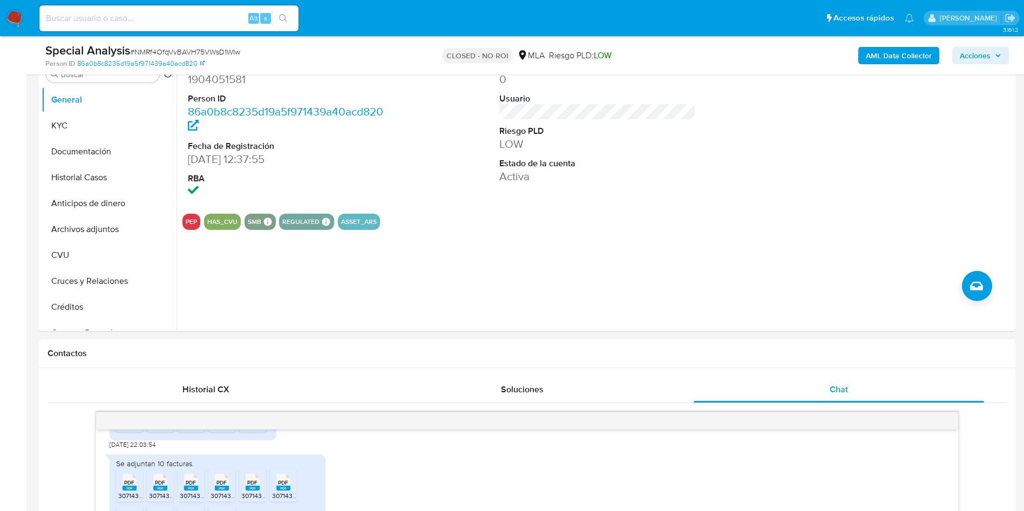
scroll to position [162, 0]
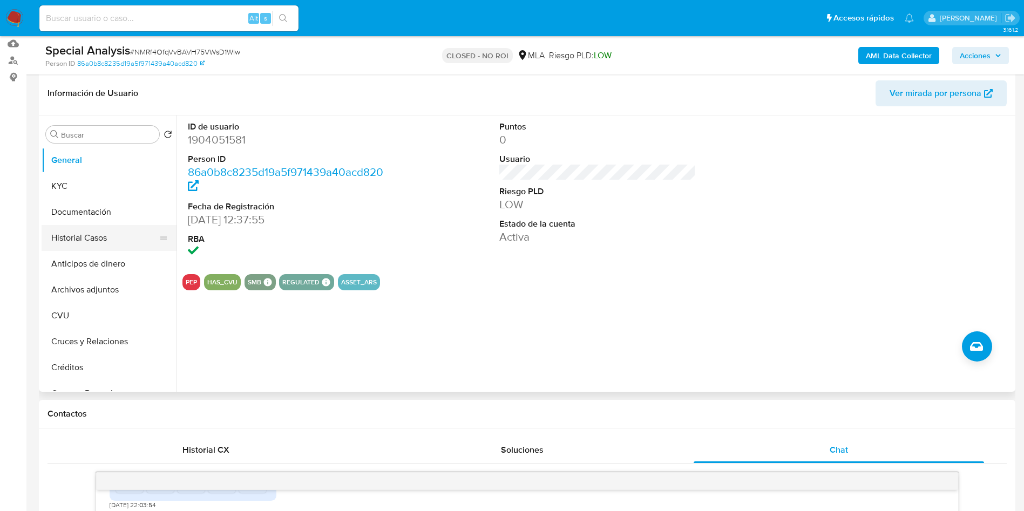
click at [93, 234] on button "Historial Casos" at bounding box center [105, 238] width 126 height 26
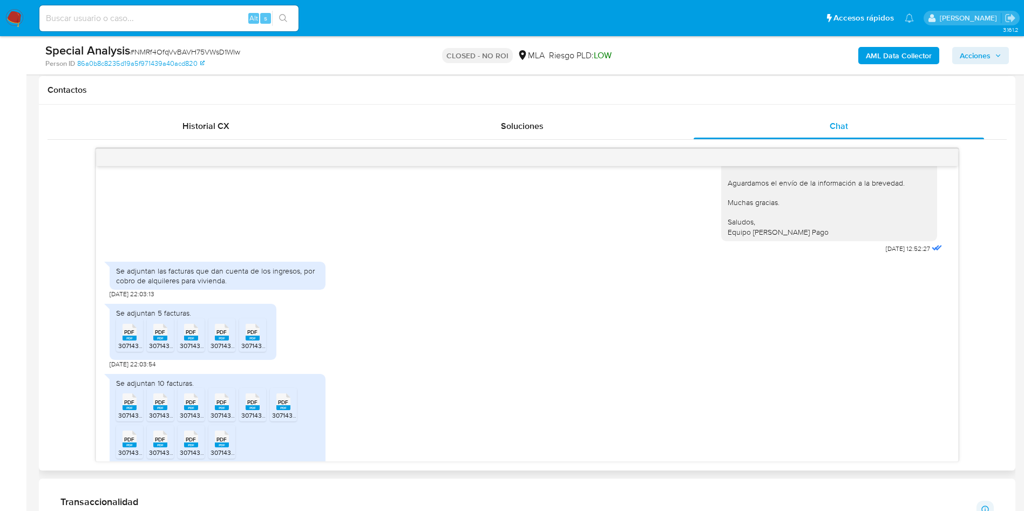
scroll to position [676, 0]
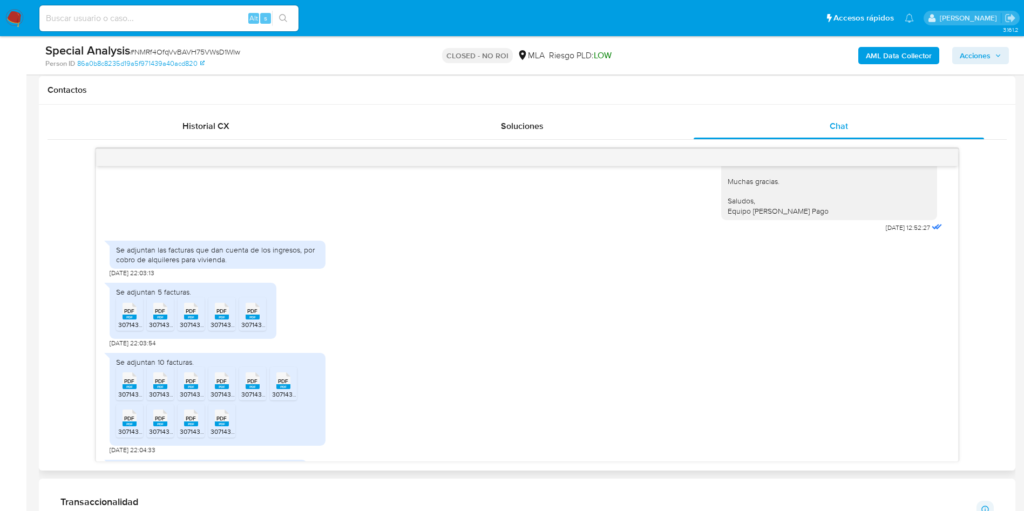
click at [217, 315] on rect at bounding box center [222, 317] width 14 height 5
click at [226, 378] on span "PDF" at bounding box center [221, 381] width 10 height 7
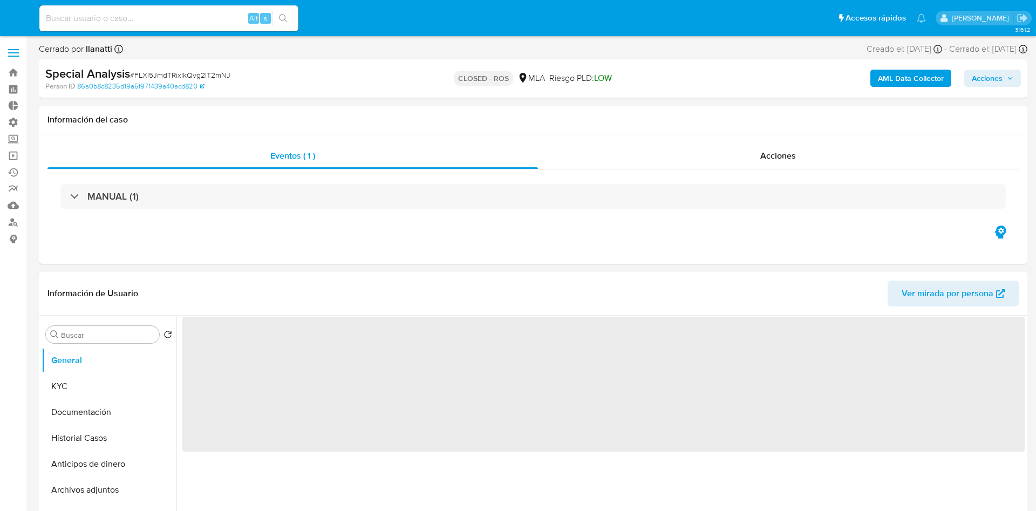
select select "10"
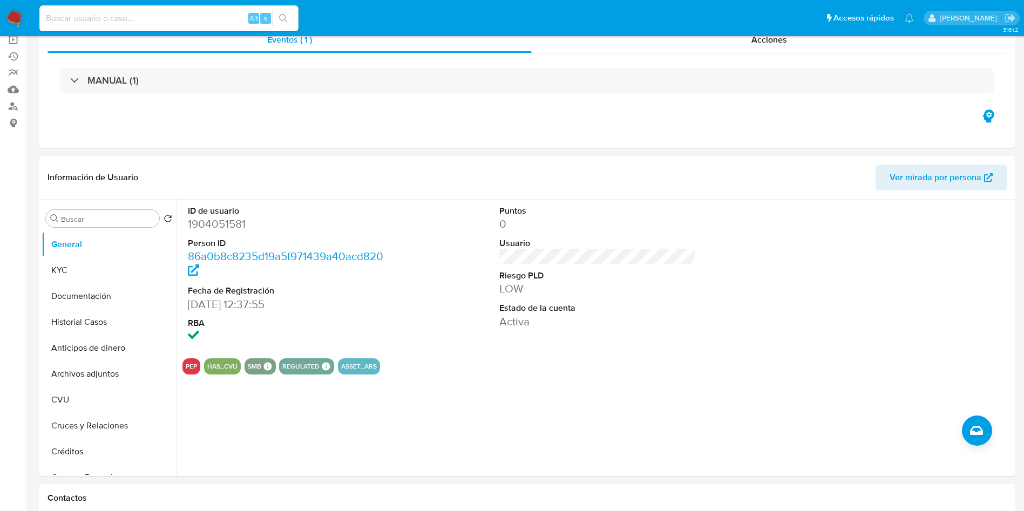
scroll to position [324, 0]
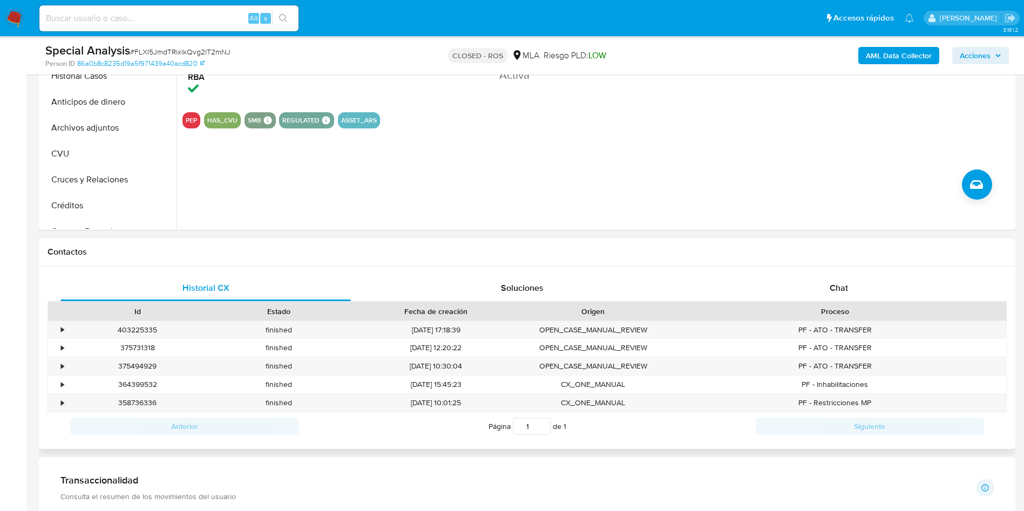
click at [869, 306] on div "Proceso" at bounding box center [834, 311] width 327 height 11
click at [862, 284] on div "Chat" at bounding box center [838, 288] width 290 height 26
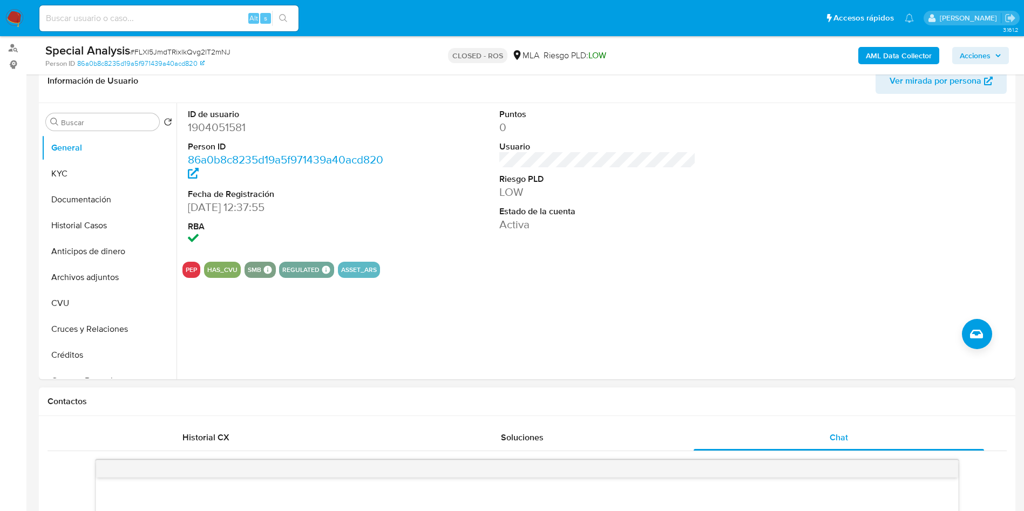
scroll to position [162, 0]
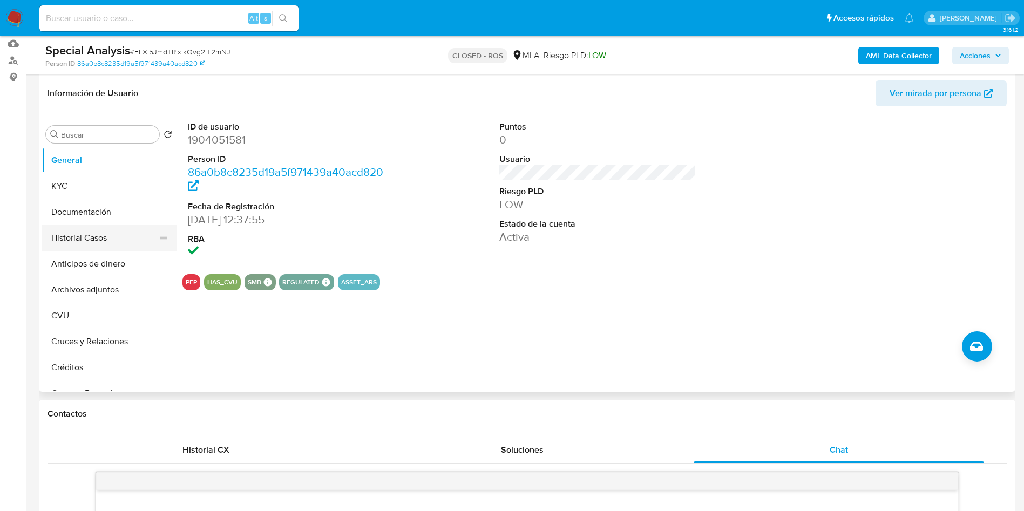
click at [99, 233] on button "Historial Casos" at bounding box center [105, 238] width 126 height 26
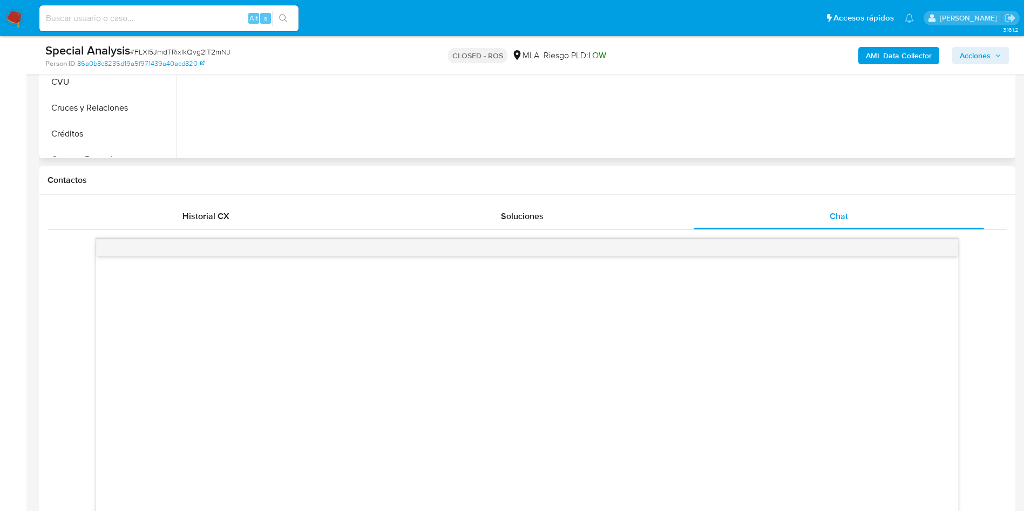
scroll to position [324, 0]
